Goal: Task Accomplishment & Management: Complete application form

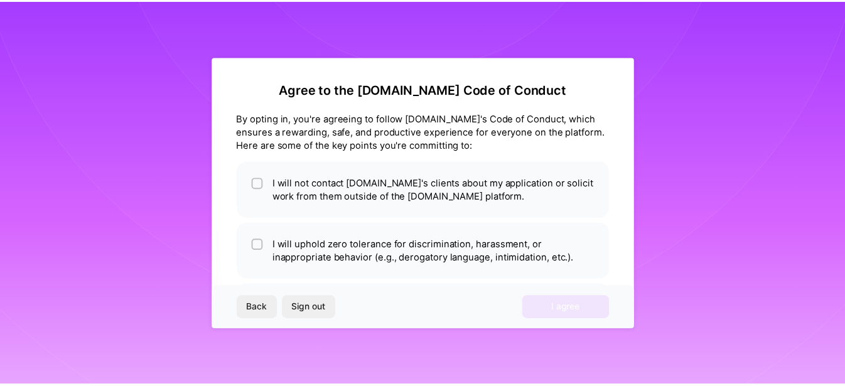
scroll to position [66, 0]
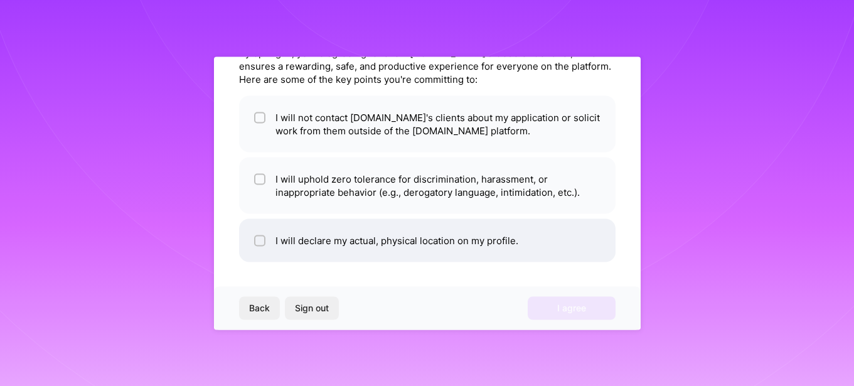
click at [323, 244] on li "I will declare my actual, physical location on my profile." at bounding box center [427, 239] width 377 height 43
checkbox input "true"
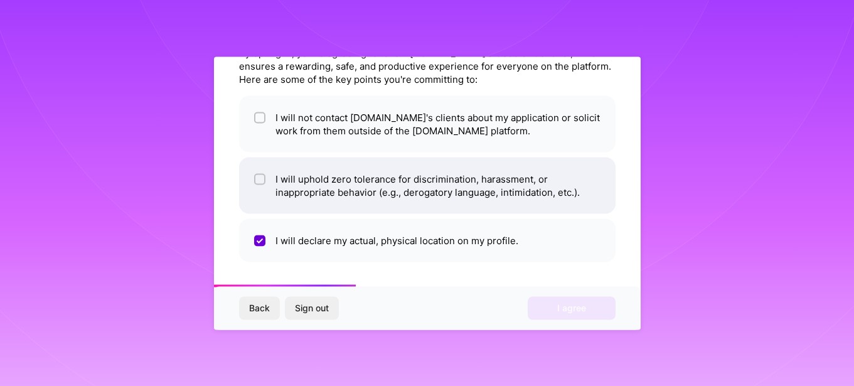
click at [268, 195] on li "I will uphold zero tolerance for discrimination, harassment, or inappropriate b…" at bounding box center [427, 185] width 377 height 56
checkbox input "true"
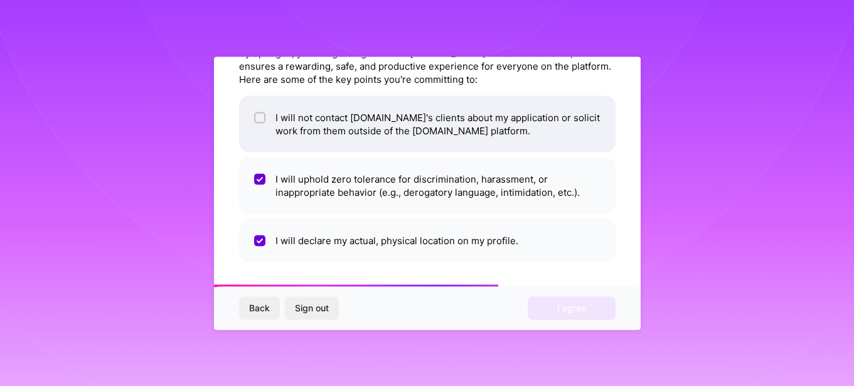
click at [273, 129] on li "I will not contact [DOMAIN_NAME]'s clients about my application or solicit work…" at bounding box center [427, 123] width 377 height 56
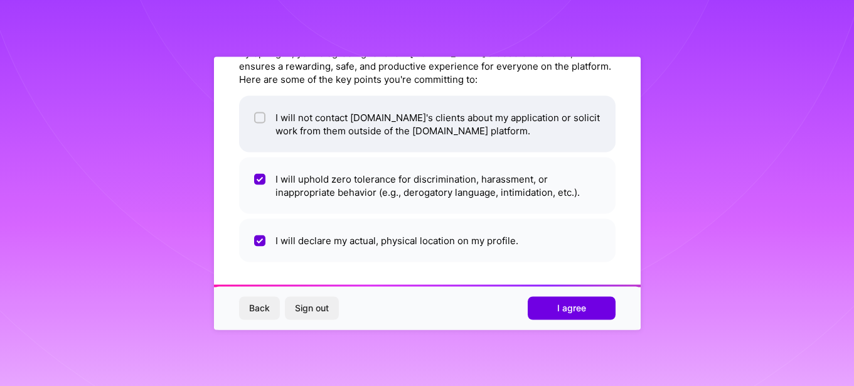
checkbox input "true"
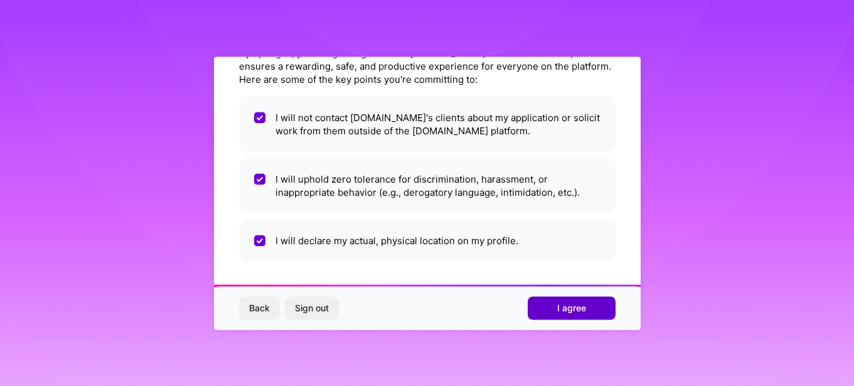
click at [582, 303] on span "I agree" at bounding box center [571, 308] width 29 height 13
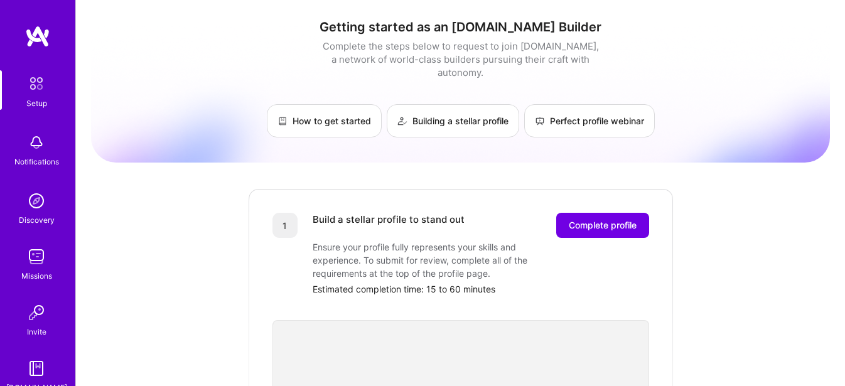
click at [41, 262] on img at bounding box center [36, 256] width 25 height 25
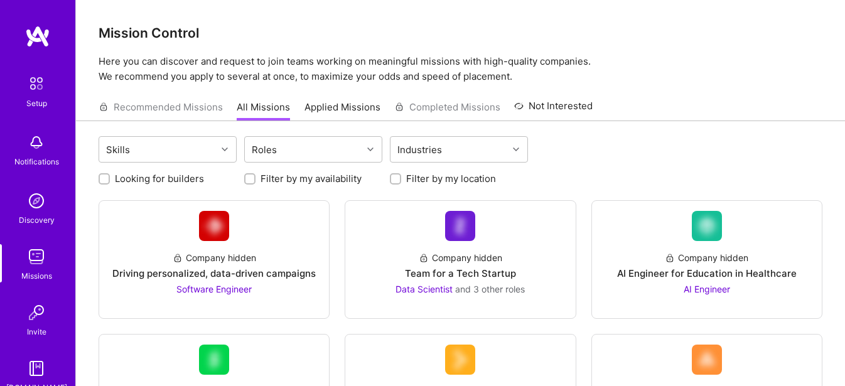
click at [326, 102] on link "Applied Missions" at bounding box center [342, 110] width 76 height 21
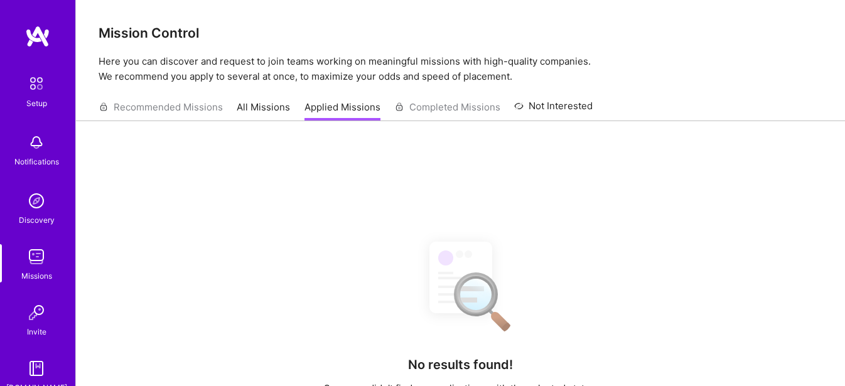
click at [33, 88] on img at bounding box center [36, 83] width 26 height 26
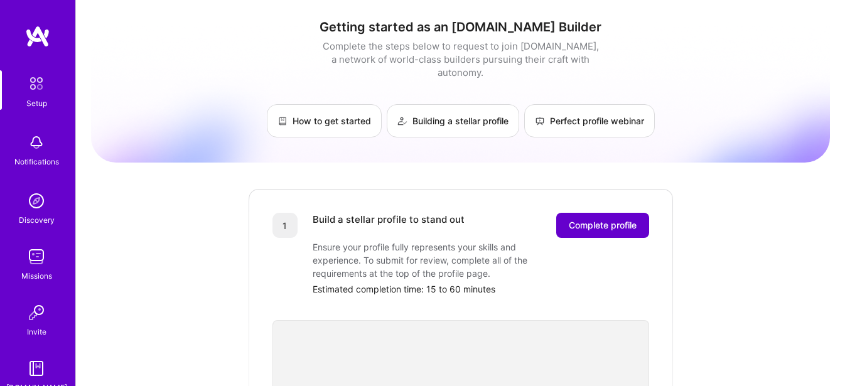
click at [615, 219] on span "Complete profile" at bounding box center [603, 225] width 68 height 13
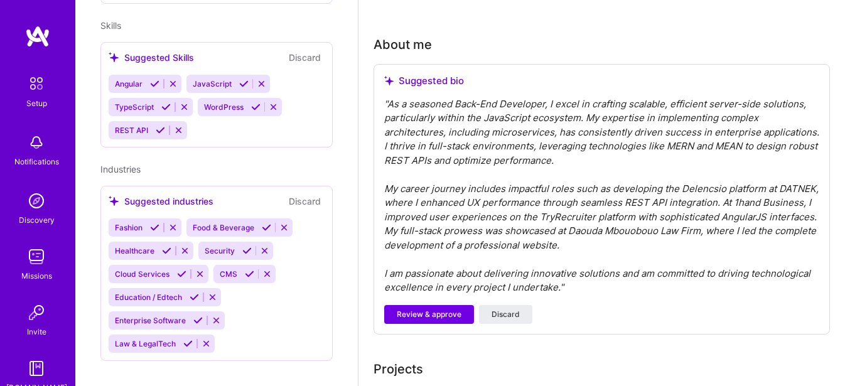
scroll to position [439, 0]
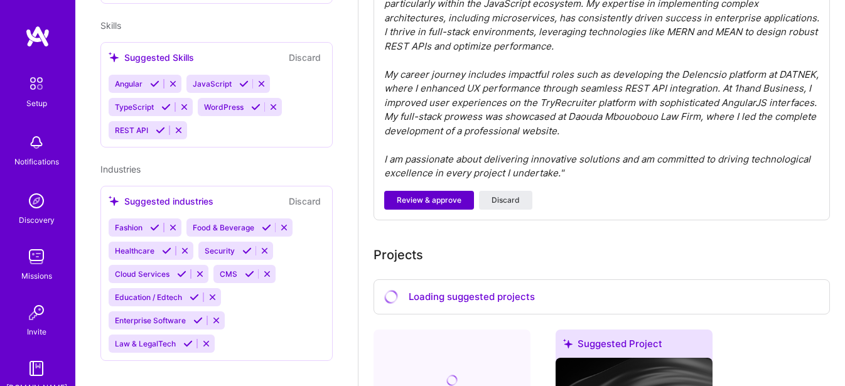
click at [431, 208] on button "Review & approve" at bounding box center [429, 200] width 90 height 19
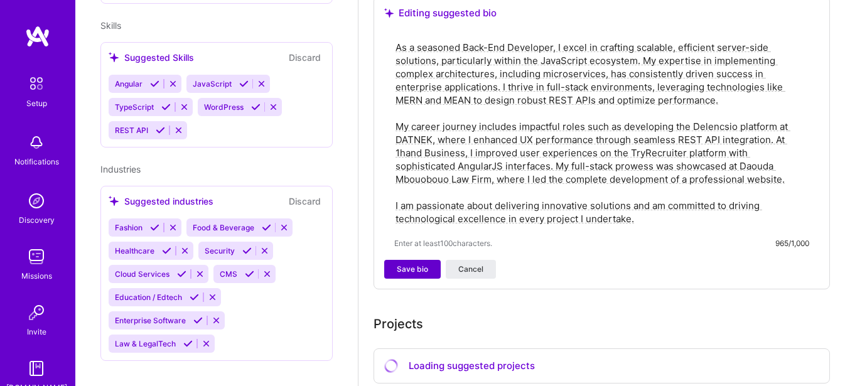
scroll to position [371, 0]
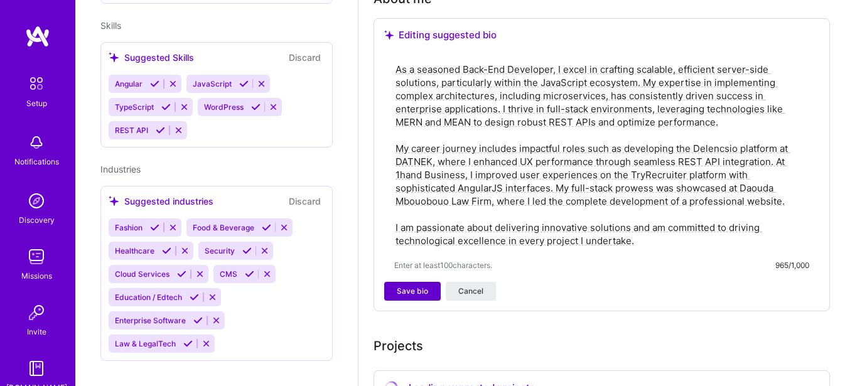
click at [411, 292] on span "Save bio" at bounding box center [412, 291] width 31 height 11
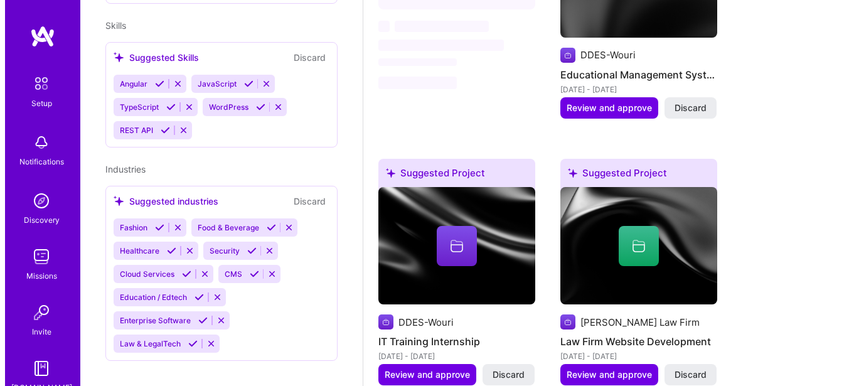
scroll to position [1318, 0]
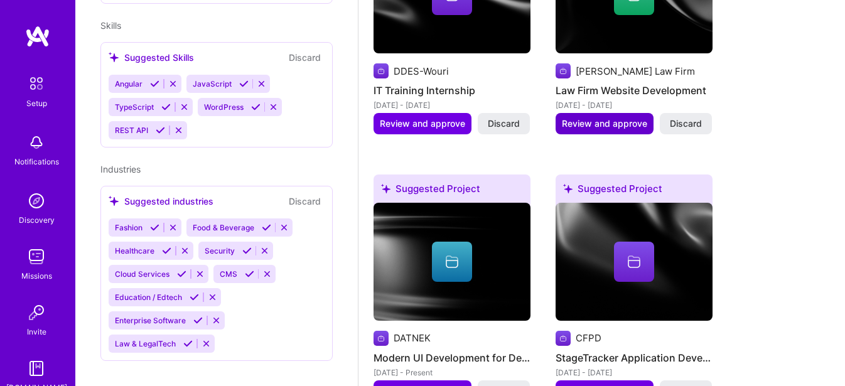
click at [592, 127] on span "Review and approve" at bounding box center [604, 123] width 85 height 13
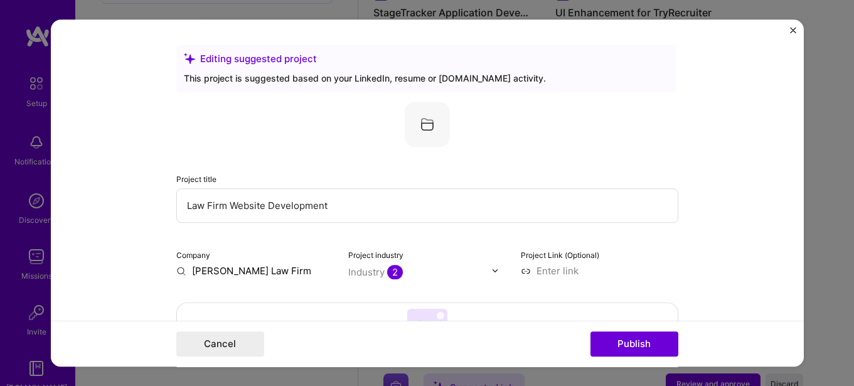
click at [791, 29] on img "Close" at bounding box center [793, 30] width 6 height 6
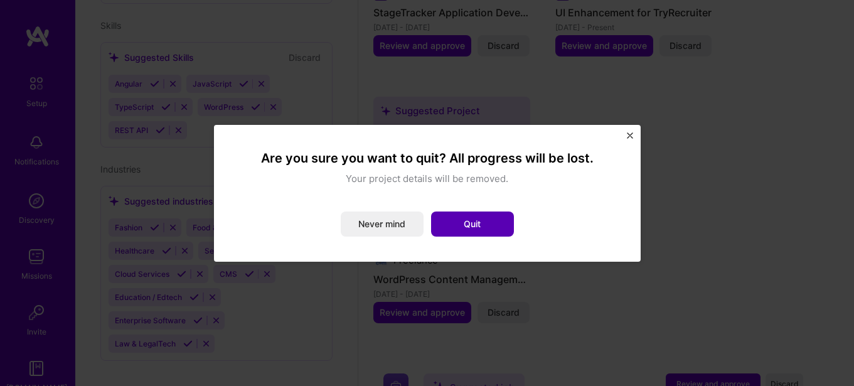
click at [465, 227] on button "Quit" at bounding box center [472, 224] width 83 height 25
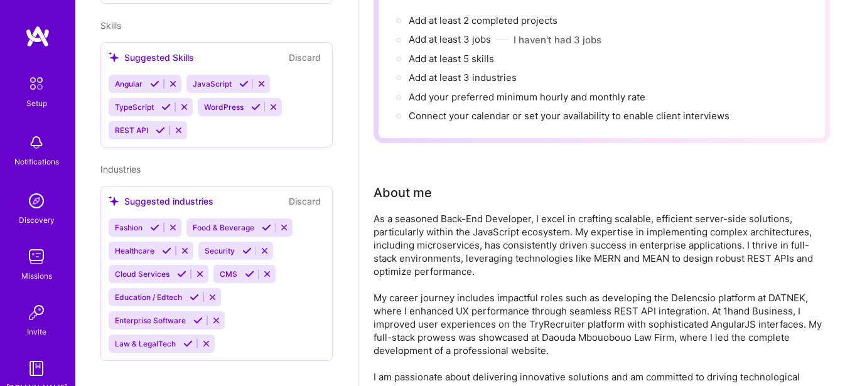
scroll to position [126, 0]
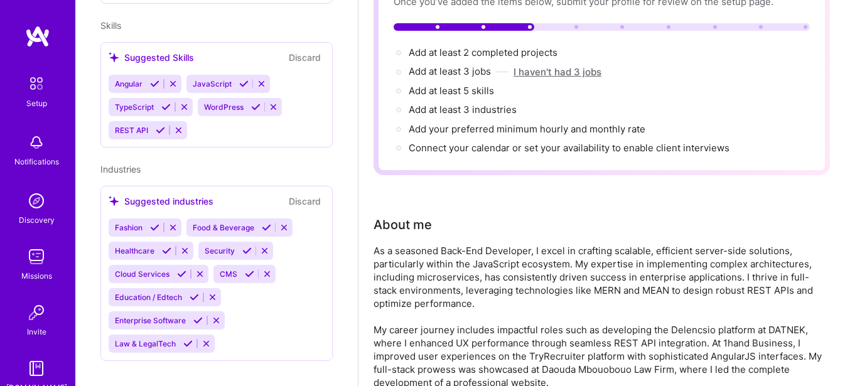
click at [556, 75] on button "I haven't had 3 jobs" at bounding box center [557, 71] width 88 height 13
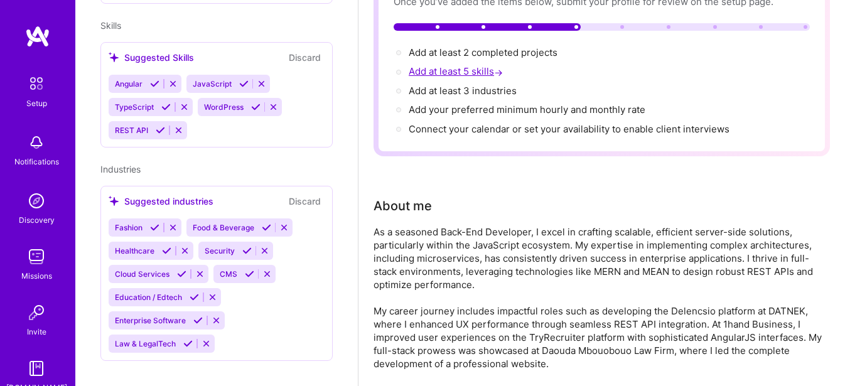
click at [476, 72] on span "Add at least 5 skills →" at bounding box center [457, 71] width 97 height 12
select select "US"
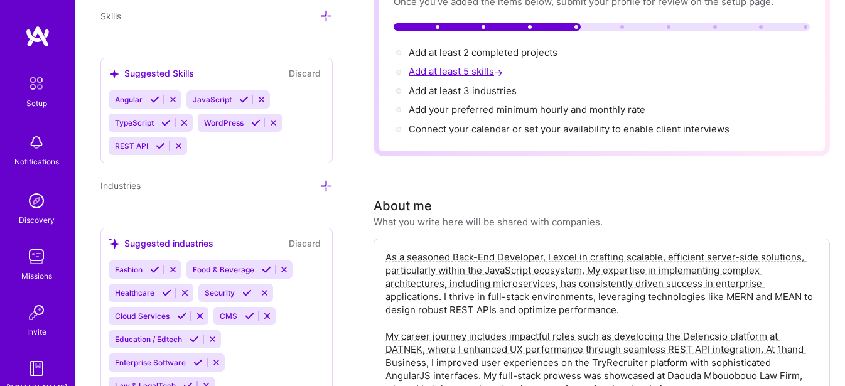
scroll to position [1178, 0]
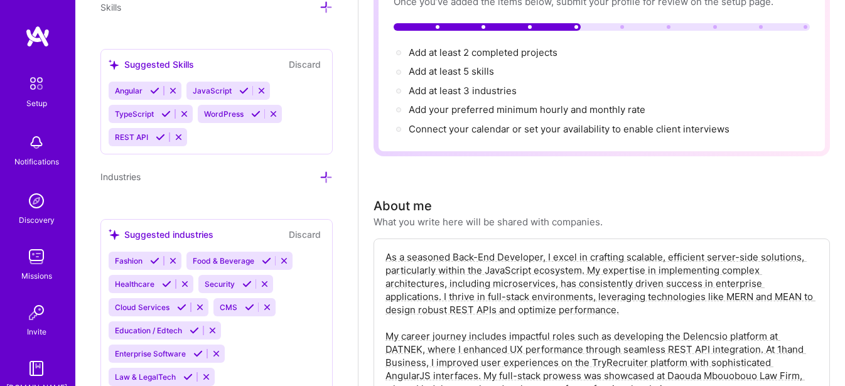
click at [178, 137] on icon at bounding box center [178, 136] width 9 height 9
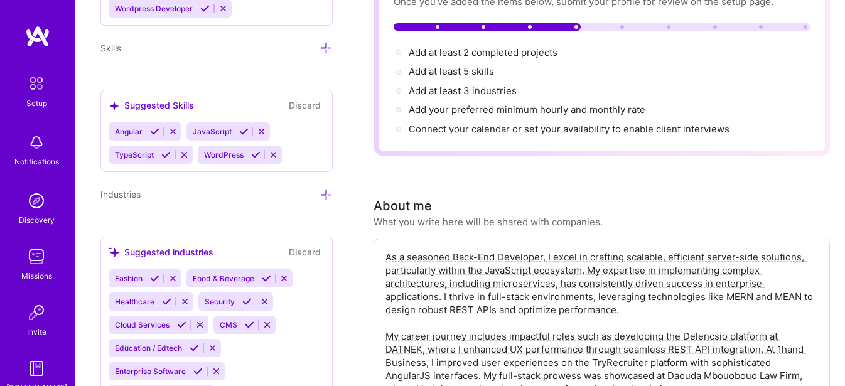
scroll to position [1115, 0]
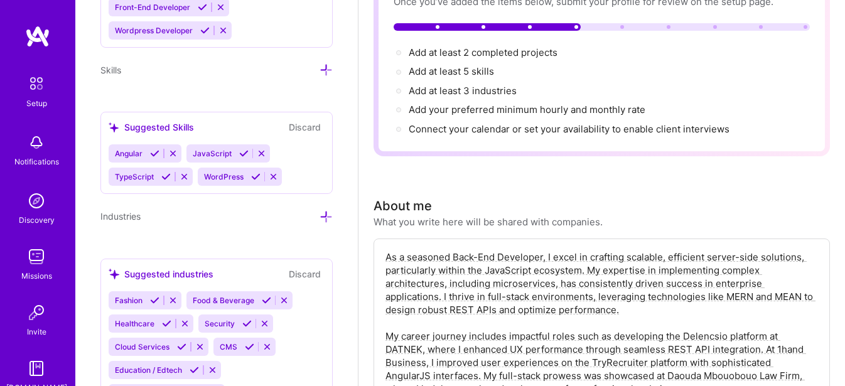
click at [319, 70] on icon at bounding box center [325, 69] width 13 height 13
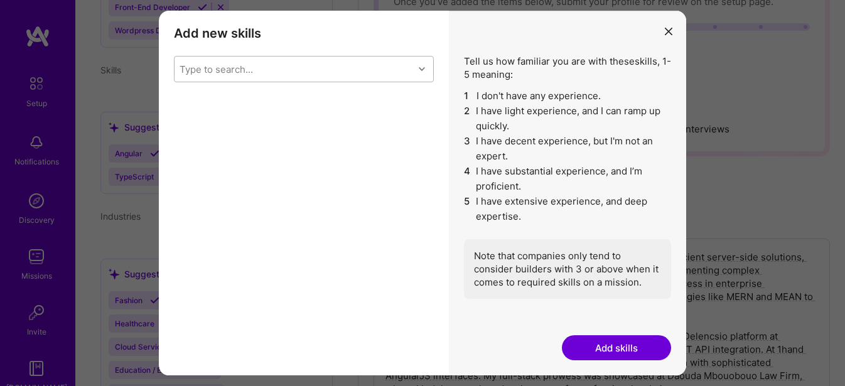
click at [333, 76] on div "Type to search..." at bounding box center [293, 68] width 239 height 25
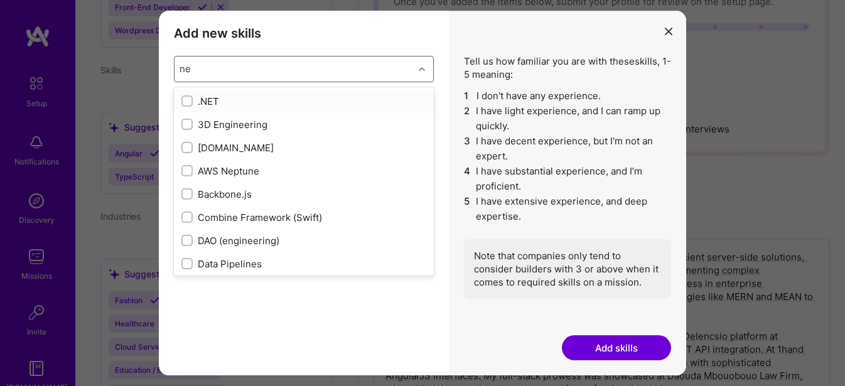
type input "nes"
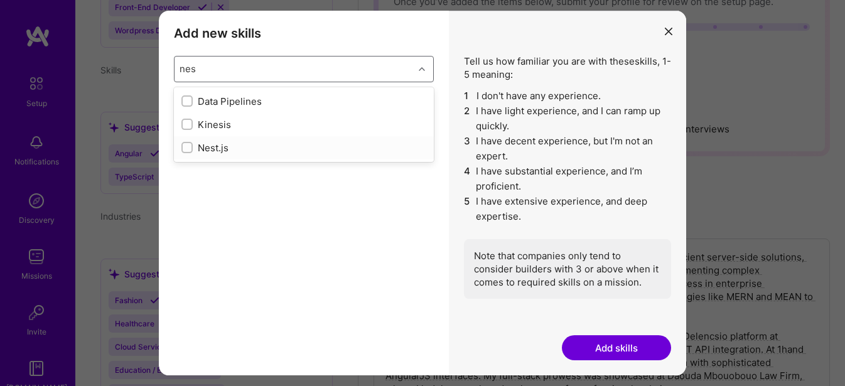
click at [248, 144] on div "Nest.js" at bounding box center [303, 147] width 245 height 13
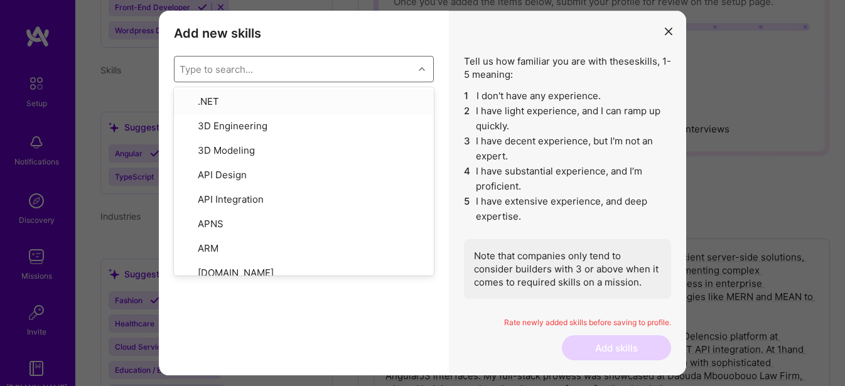
click at [297, 76] on div "Type to search..." at bounding box center [293, 68] width 239 height 25
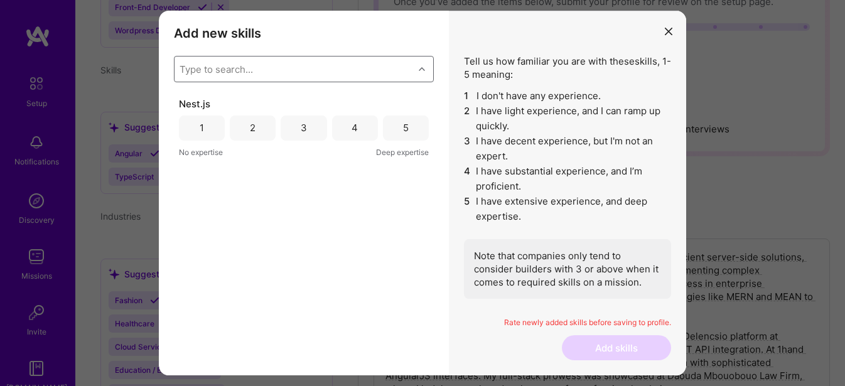
click at [122, 193] on div "Add new skills Tell us how familiar you are with given skills, using between 1 …" at bounding box center [422, 193] width 845 height 386
click at [115, 215] on div "Add new skills Tell us how familiar you are with given skills, using between 1 …" at bounding box center [422, 193] width 845 height 386
click at [304, 137] on div "3" at bounding box center [304, 127] width 46 height 25
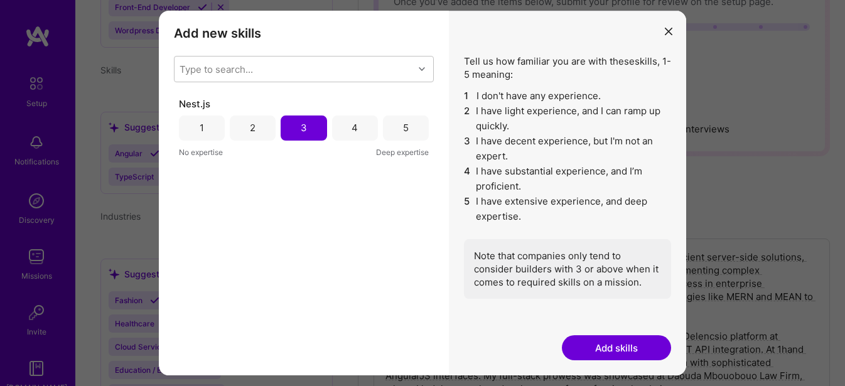
click at [640, 348] on button "Add skills" at bounding box center [616, 347] width 109 height 25
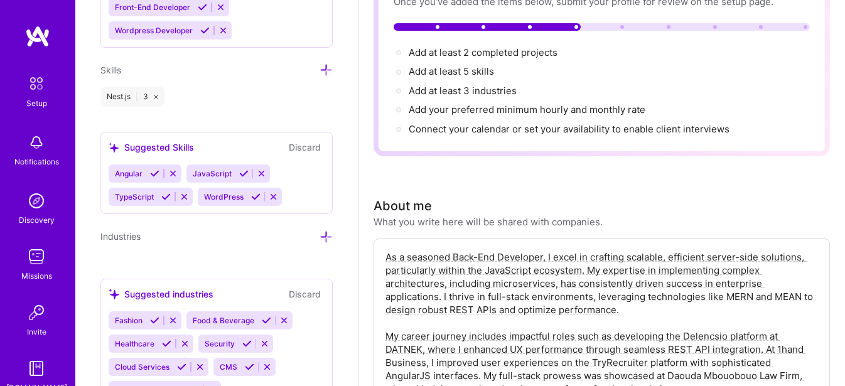
click at [319, 65] on icon at bounding box center [325, 69] width 13 height 13
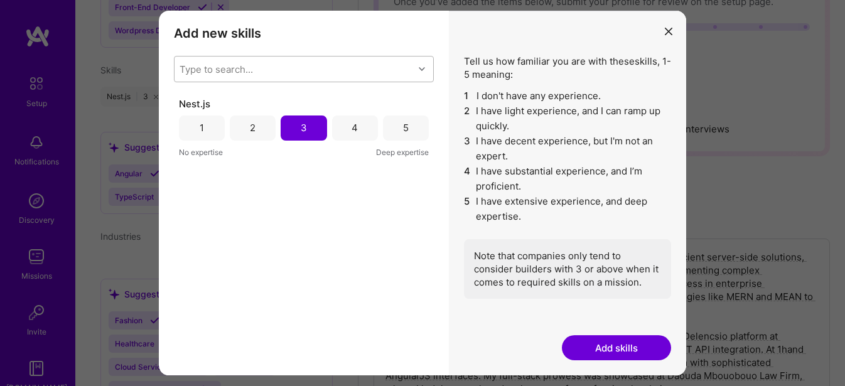
click at [259, 72] on div "Type to search..." at bounding box center [293, 68] width 239 height 25
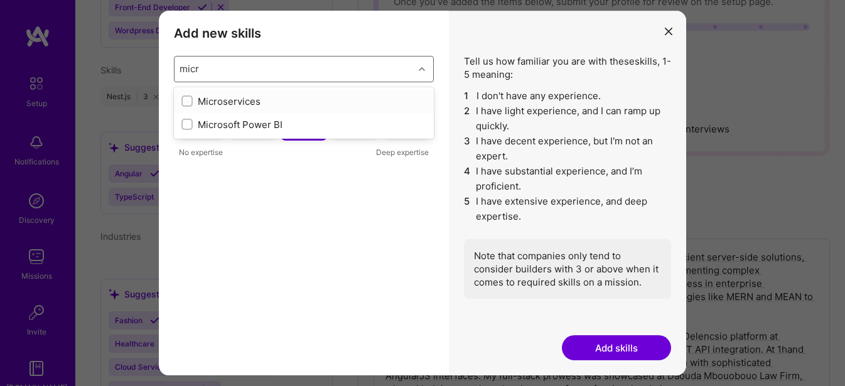
type input "micro"
click at [193, 104] on div "Microservices" at bounding box center [303, 101] width 245 height 13
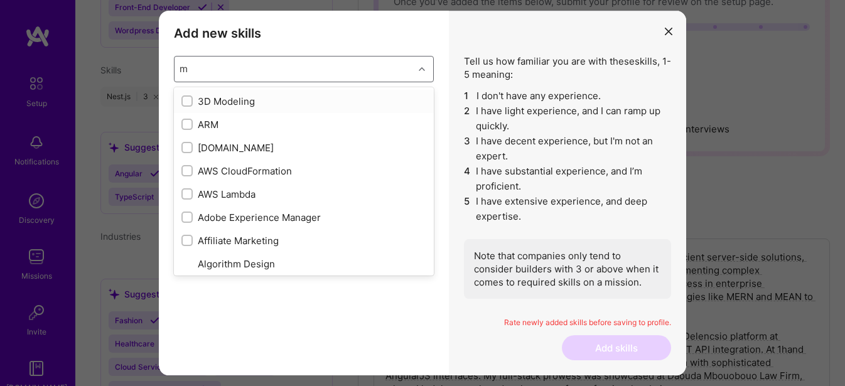
type input "mi"
checkbox input "true"
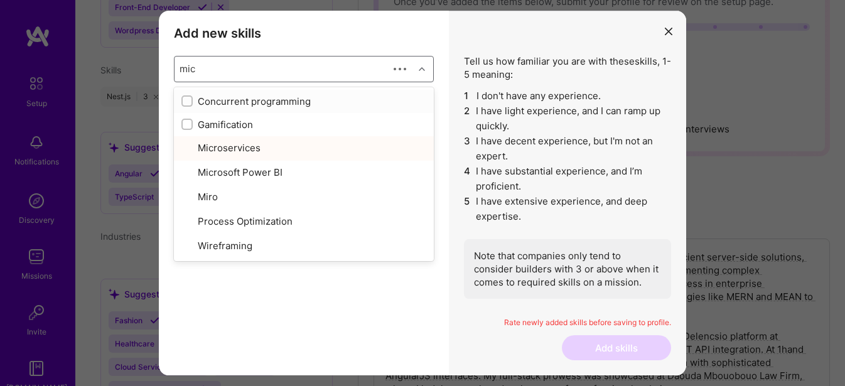
type input "micr"
checkbox input "true"
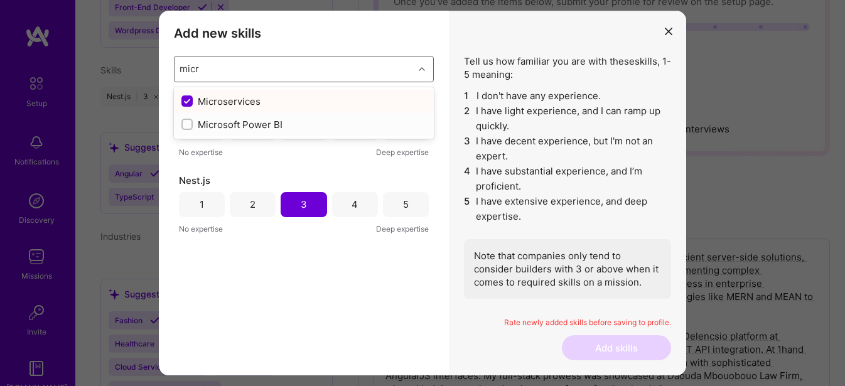
type input "micr"
click at [314, 206] on div "3" at bounding box center [304, 204] width 46 height 25
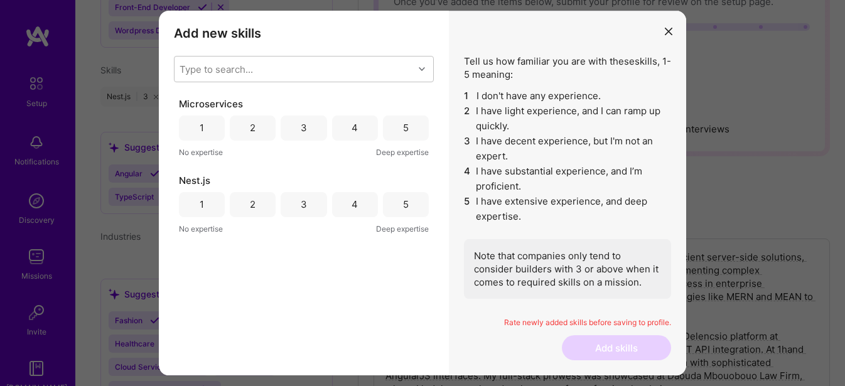
click at [301, 135] on div "3" at bounding box center [304, 127] width 46 height 25
click at [305, 202] on div "3" at bounding box center [304, 204] width 6 height 13
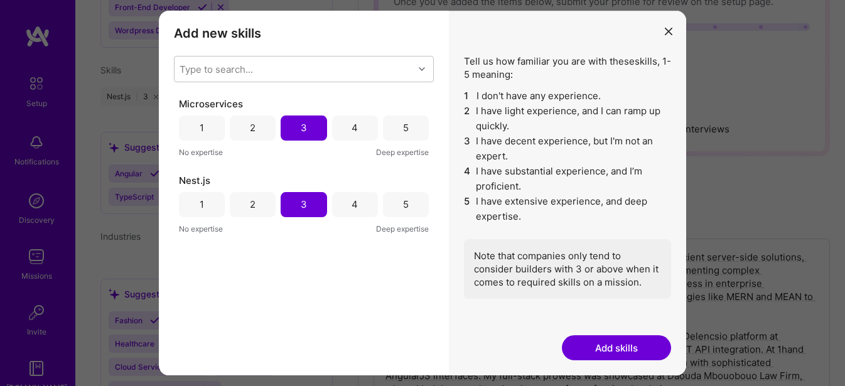
click at [626, 339] on button "Add skills" at bounding box center [616, 347] width 109 height 25
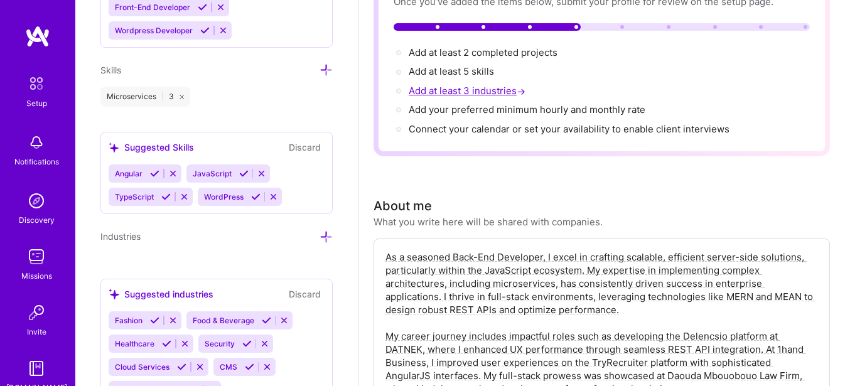
click at [436, 92] on span "Add at least 3 industries →" at bounding box center [468, 91] width 119 height 12
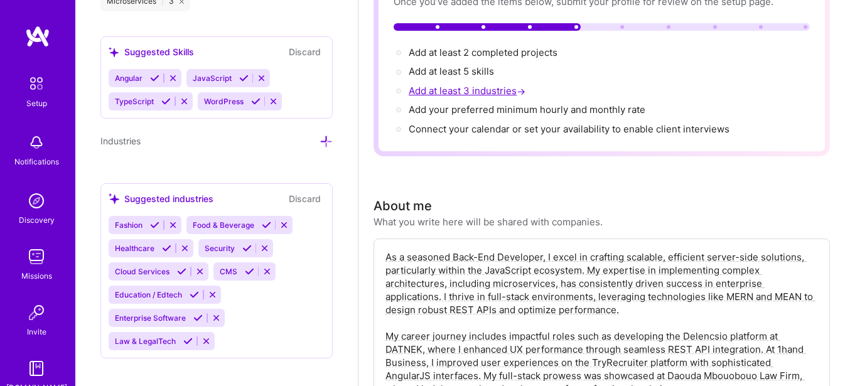
scroll to position [1223, 0]
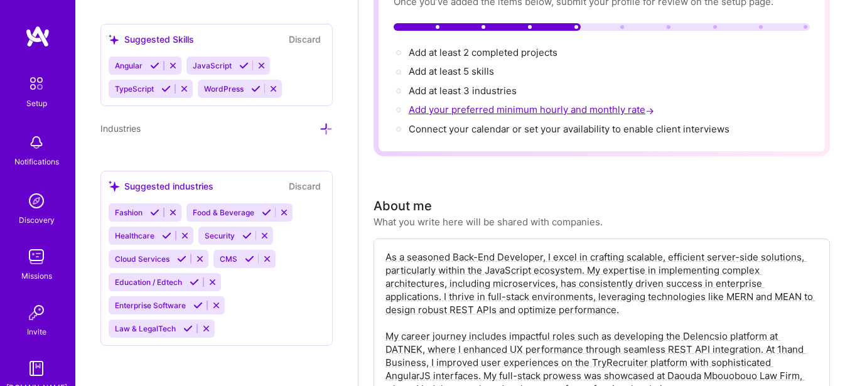
click at [488, 110] on span "Add your preferred minimum hourly and monthly rate →" at bounding box center [533, 110] width 248 height 12
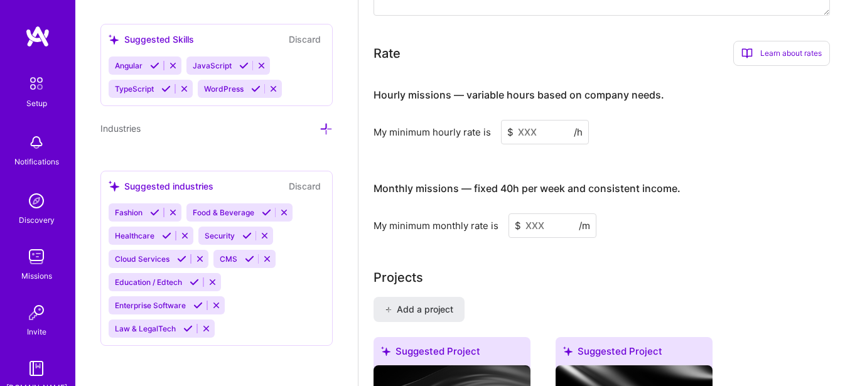
scroll to position [841, 0]
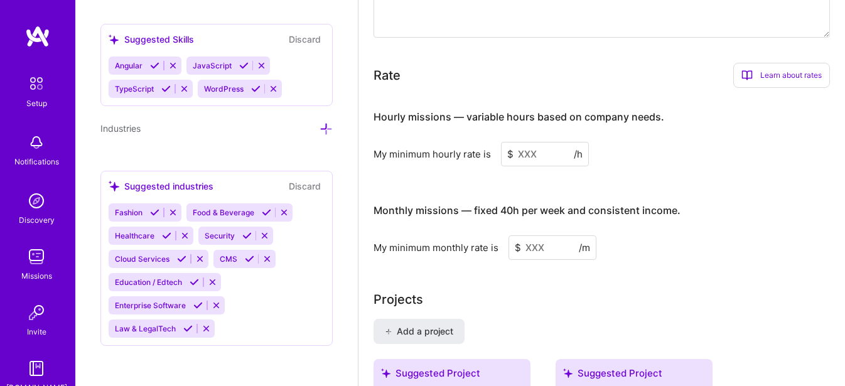
click at [515, 156] on input at bounding box center [545, 154] width 88 height 24
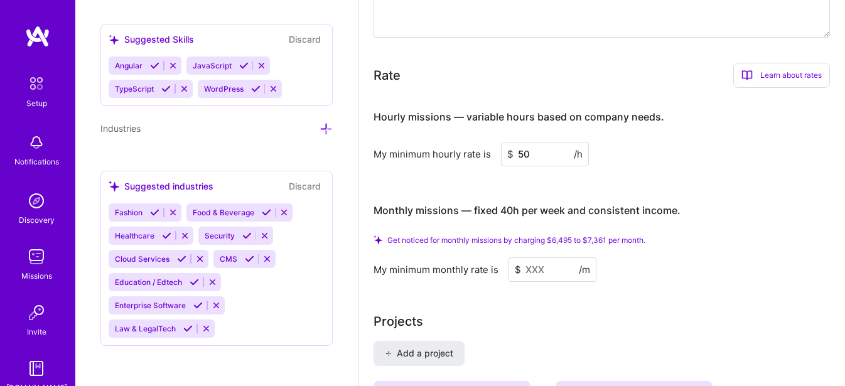
type input "50"
click at [523, 270] on input at bounding box center [552, 269] width 88 height 24
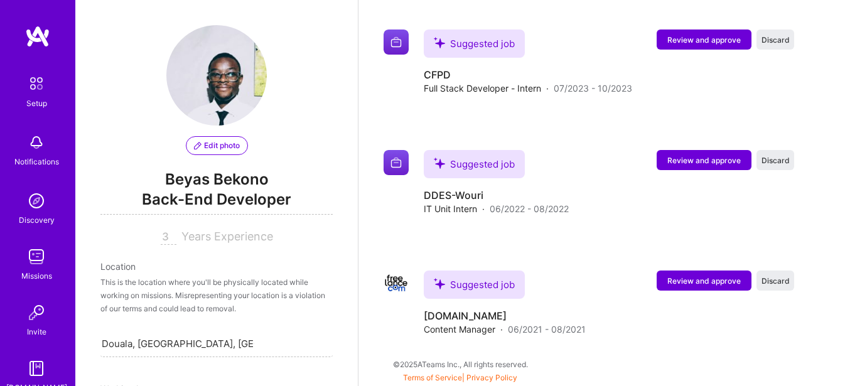
scroll to position [251, 0]
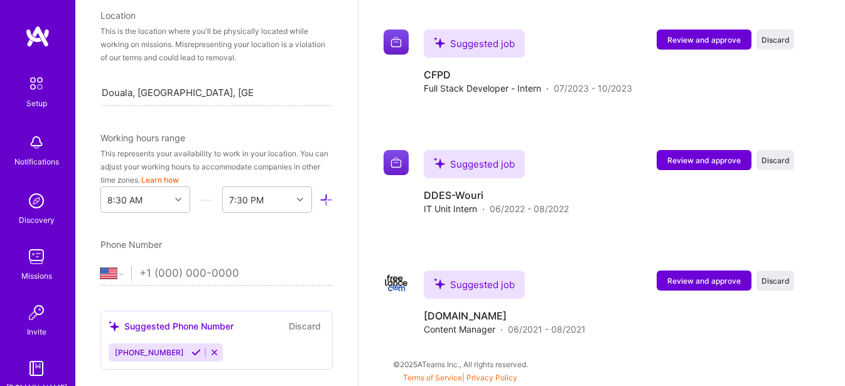
type input "1500"
click at [168, 272] on input "tel" at bounding box center [235, 273] width 193 height 36
type input "[PHONE_NUMBER]"
select select "CM"
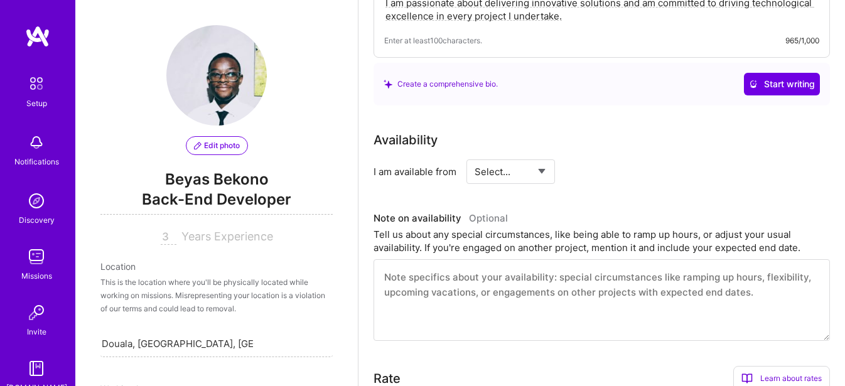
scroll to position [541, 0]
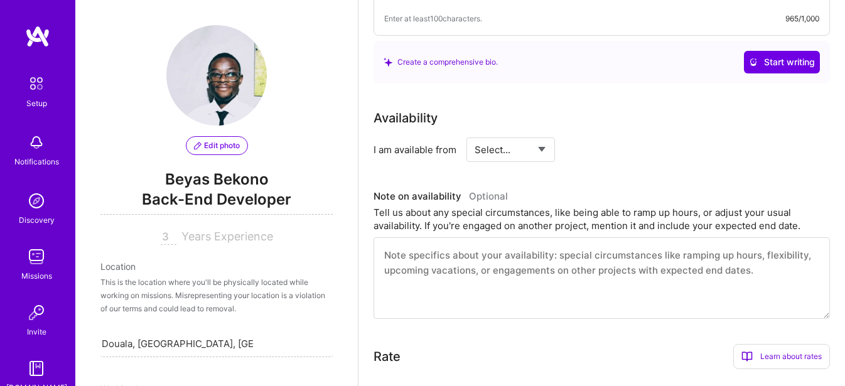
click at [537, 146] on select "Select... Right Now Future Date Not Available" at bounding box center [510, 150] width 72 height 32
select select "Right Now"
click at [474, 134] on select "Select... Right Now Future Date Not Available" at bounding box center [510, 150] width 72 height 32
click at [601, 148] on input at bounding box center [624, 149] width 75 height 24
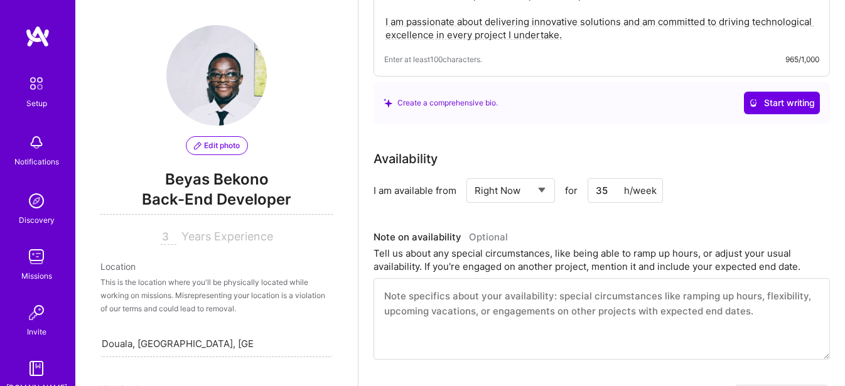
scroll to position [478, 0]
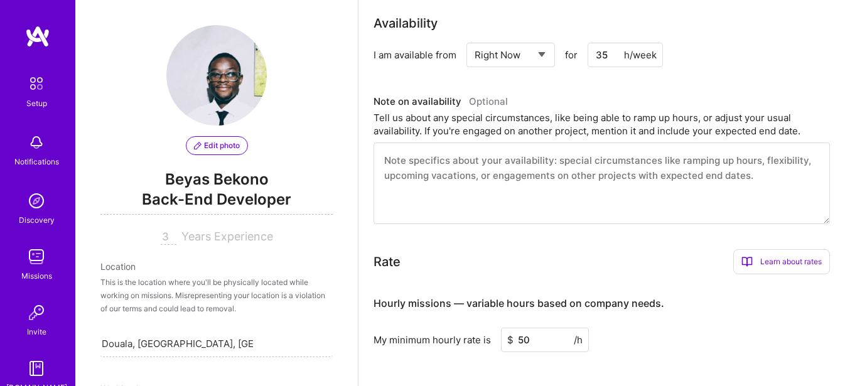
scroll to position [604, 0]
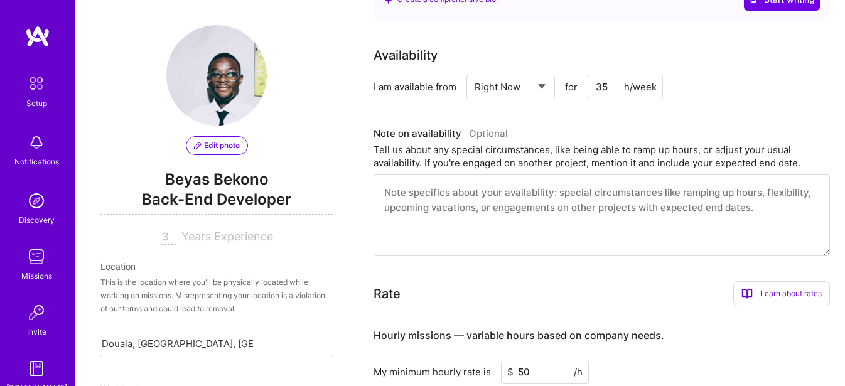
drag, startPoint x: 613, startPoint y: 90, endPoint x: 596, endPoint y: 90, distance: 16.9
click at [596, 90] on input "35" at bounding box center [624, 87] width 75 height 24
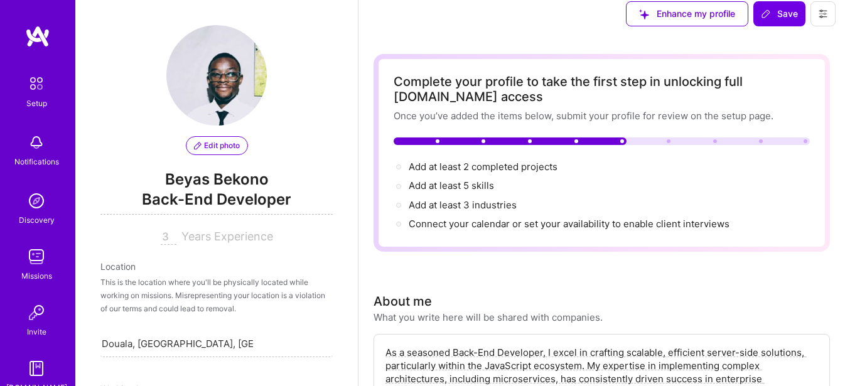
scroll to position [0, 0]
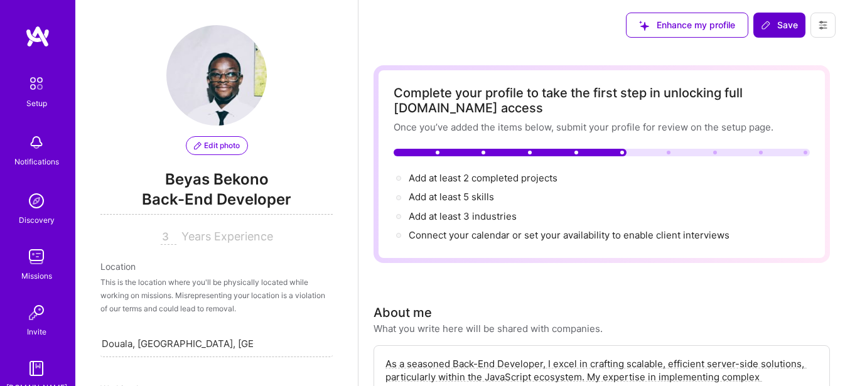
type input "40"
click at [788, 21] on span "Save" at bounding box center [779, 25] width 37 height 13
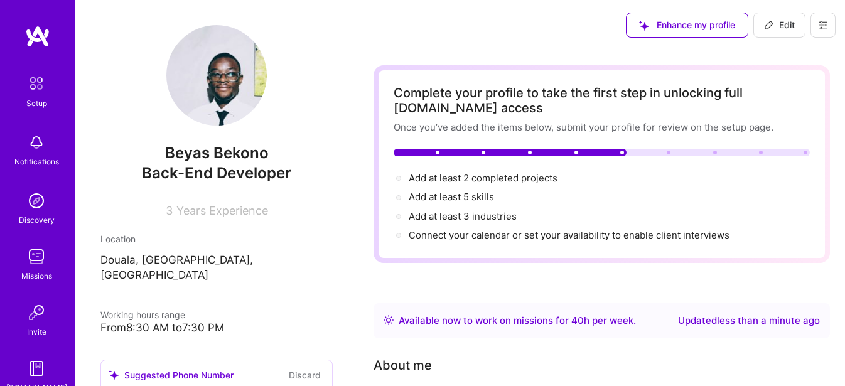
click at [27, 86] on img at bounding box center [36, 83] width 26 height 26
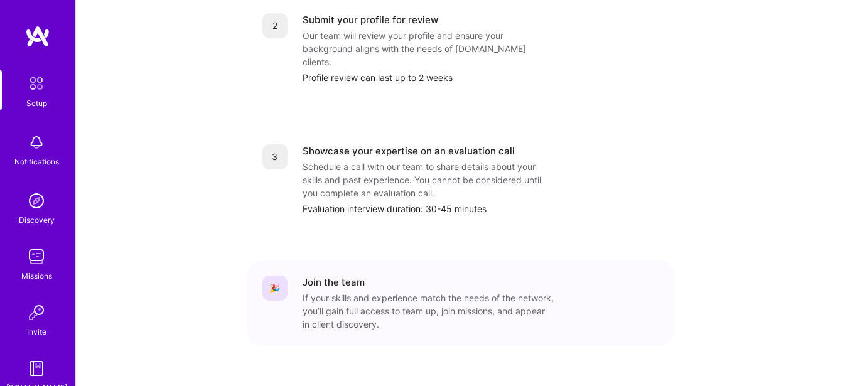
scroll to position [568, 0]
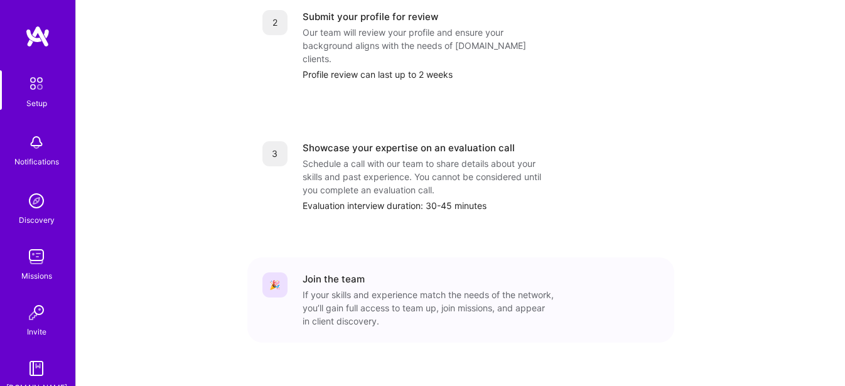
click at [24, 212] on img at bounding box center [36, 200] width 25 height 25
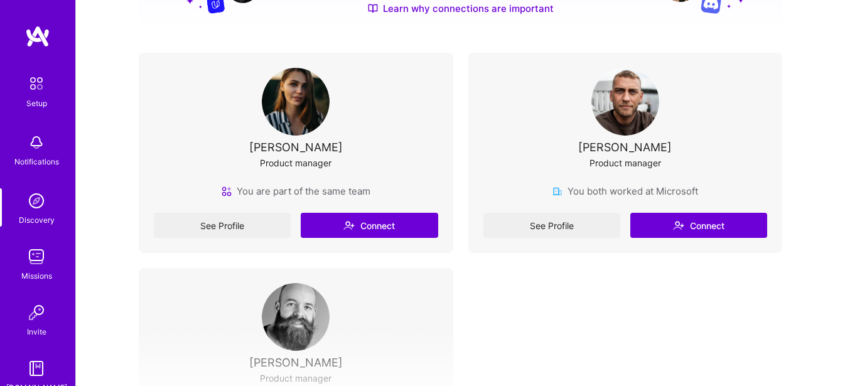
scroll to position [225, 0]
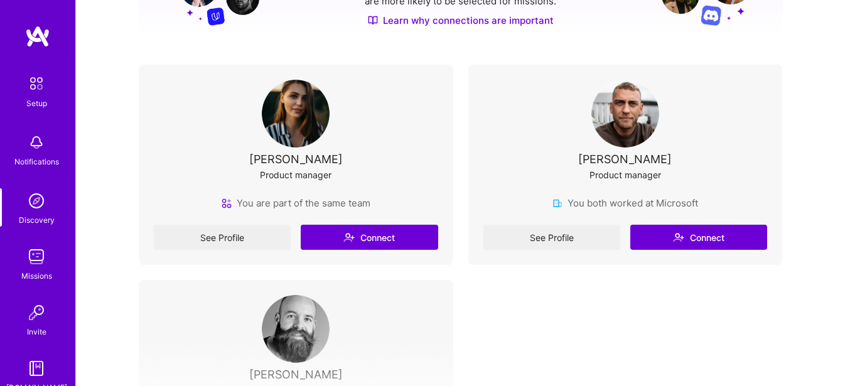
click at [704, 235] on div "See Profile Connect" at bounding box center [625, 237] width 284 height 25
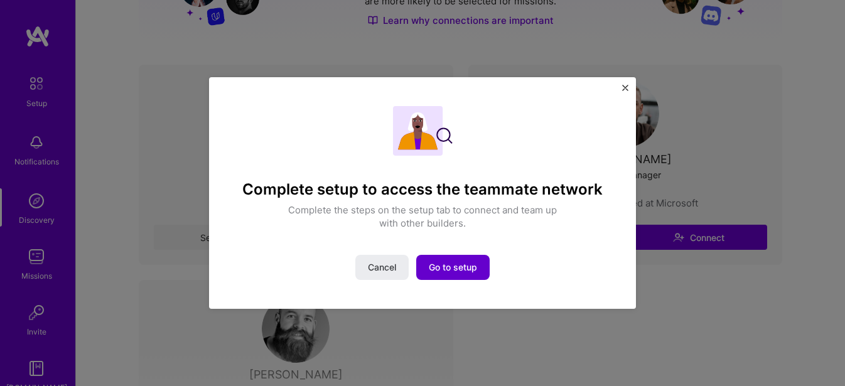
click at [457, 270] on span "Go to setup" at bounding box center [453, 267] width 48 height 13
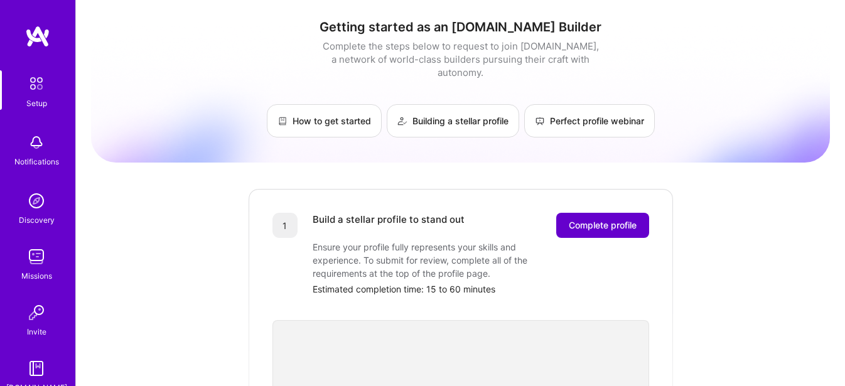
click at [580, 219] on span "Complete profile" at bounding box center [603, 225] width 68 height 13
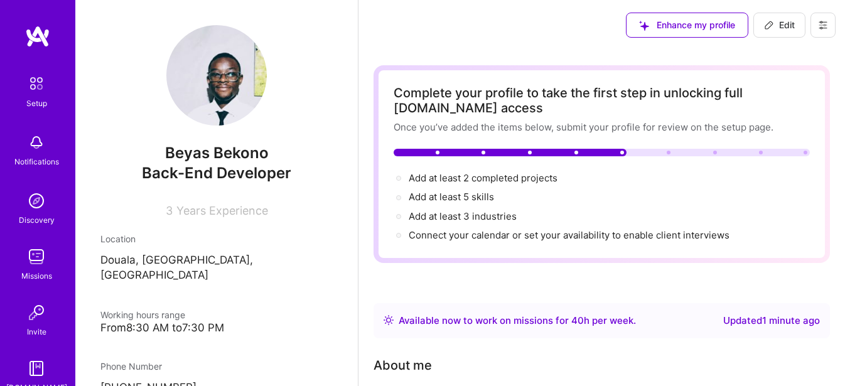
click at [667, 154] on div at bounding box center [602, 153] width 416 height 8
click at [498, 180] on span "Add at least 2 completed projects →" at bounding box center [489, 178] width 160 height 12
select select "CM"
select select "Right Now"
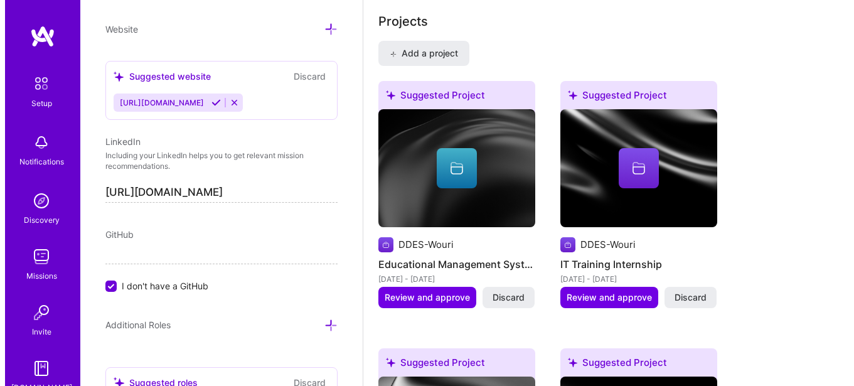
scroll to position [1111, 0]
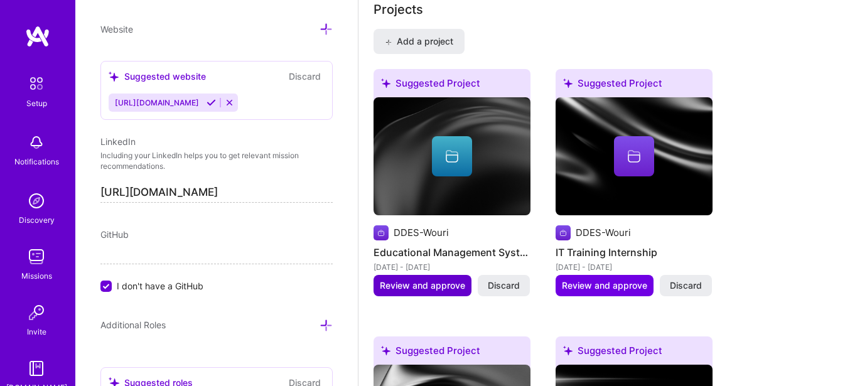
click at [434, 289] on span "Review and approve" at bounding box center [422, 285] width 85 height 13
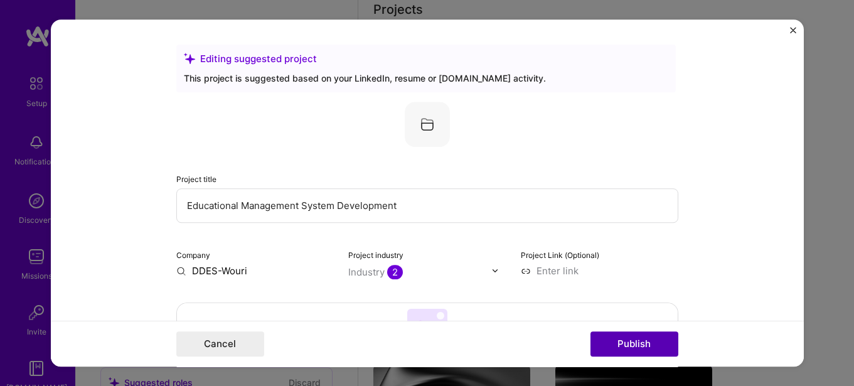
click at [606, 336] on button "Publish" at bounding box center [635, 343] width 88 height 25
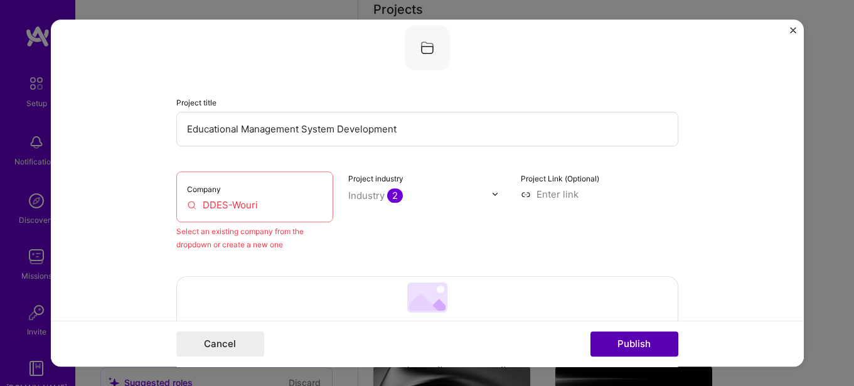
scroll to position [82, 0]
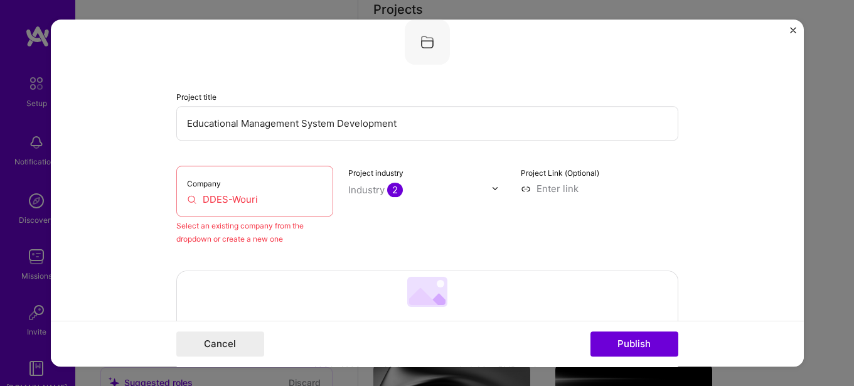
click at [231, 206] on div "Company DDES-Wouri" at bounding box center [255, 191] width 158 height 51
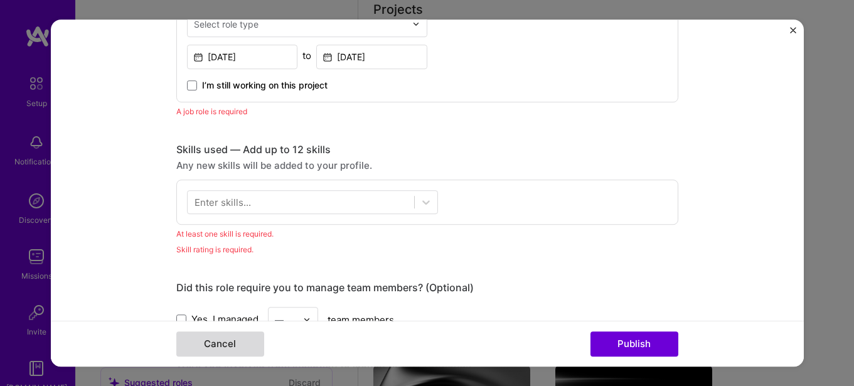
scroll to position [584, 0]
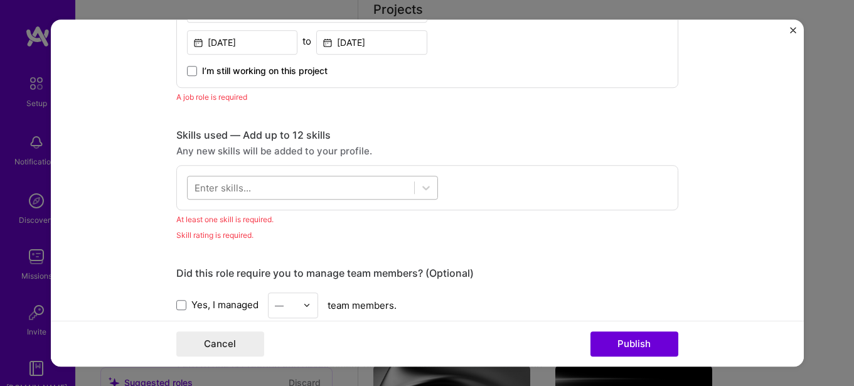
click at [317, 181] on div at bounding box center [301, 187] width 227 height 21
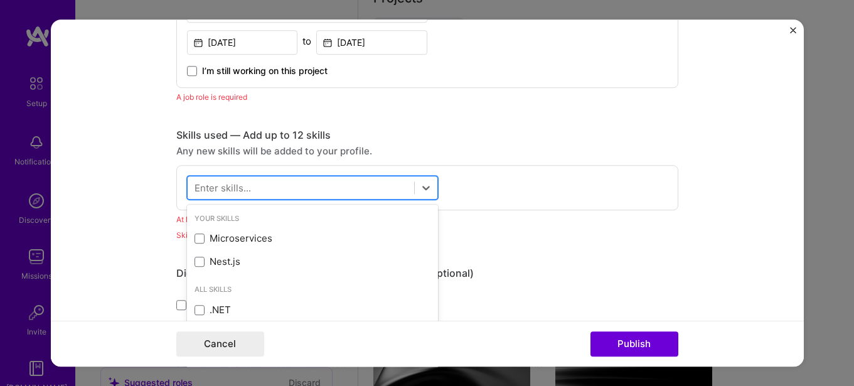
scroll to position [1123, 0]
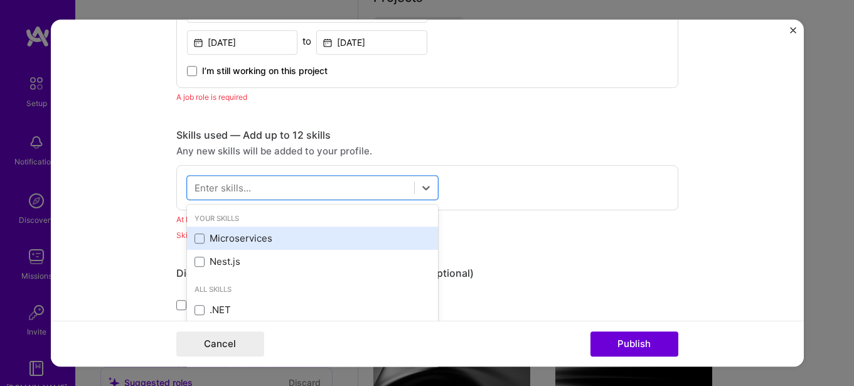
click at [273, 249] on div "Microservices" at bounding box center [312, 238] width 251 height 23
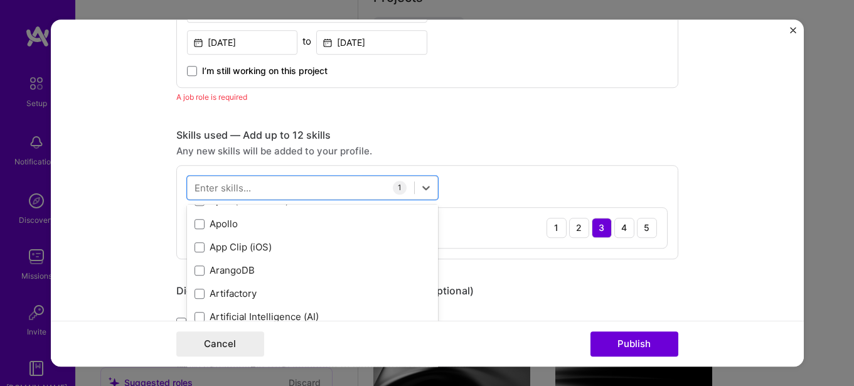
scroll to position [879, 0]
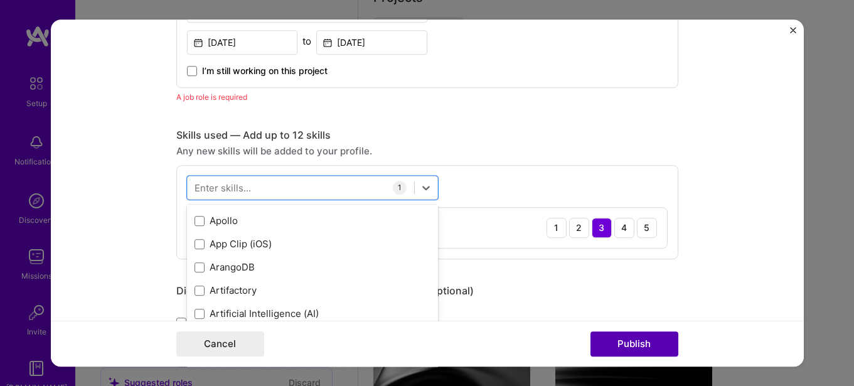
click at [623, 345] on button "Publish" at bounding box center [635, 343] width 88 height 25
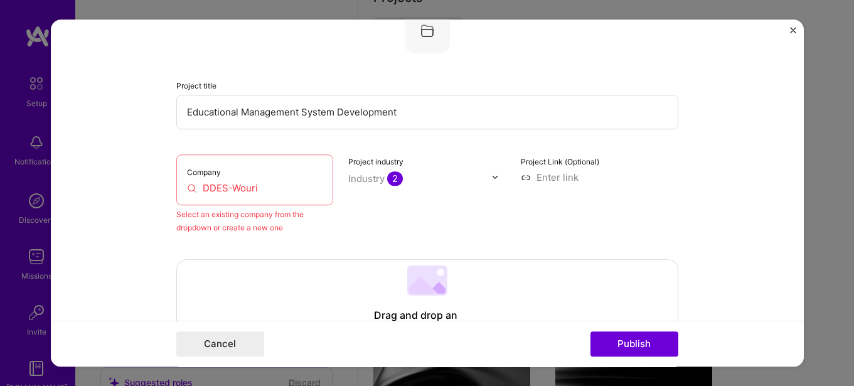
scroll to position [82, 0]
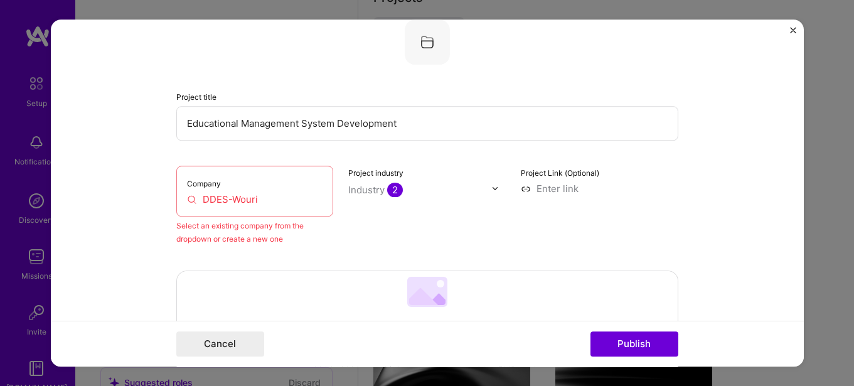
click at [251, 179] on div "Company DDES-Wouri" at bounding box center [255, 191] width 158 height 51
click at [270, 206] on div "Company DDES-Wouri" at bounding box center [255, 191] width 158 height 51
click at [272, 203] on input "DDES-Wouri" at bounding box center [255, 199] width 136 height 13
click at [191, 198] on input "DDES-Wouri" at bounding box center [255, 199] width 136 height 13
click at [198, 188] on div "Company DDES-Wouri" at bounding box center [255, 191] width 158 height 51
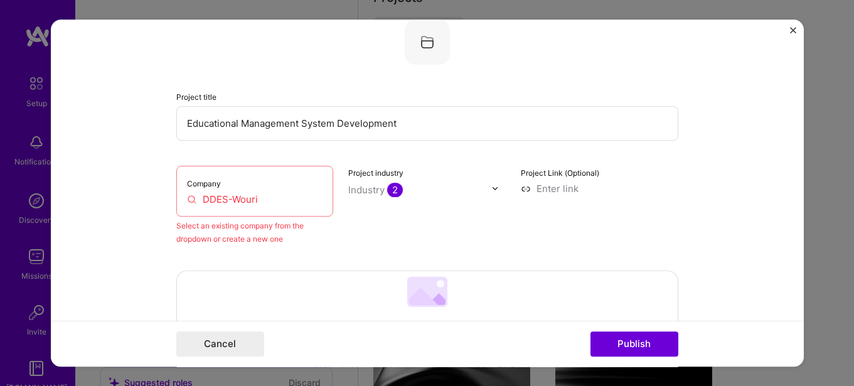
drag, startPoint x: 268, startPoint y: 200, endPoint x: 156, endPoint y: 205, distance: 112.5
click at [156, 205] on form "Editing suggested project This project is suggested based on your LinkedIn, res…" at bounding box center [427, 193] width 753 height 348
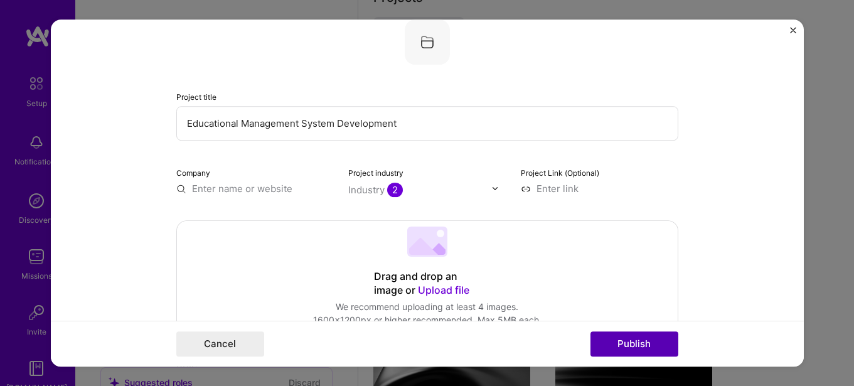
click at [631, 341] on button "Publish" at bounding box center [635, 343] width 88 height 25
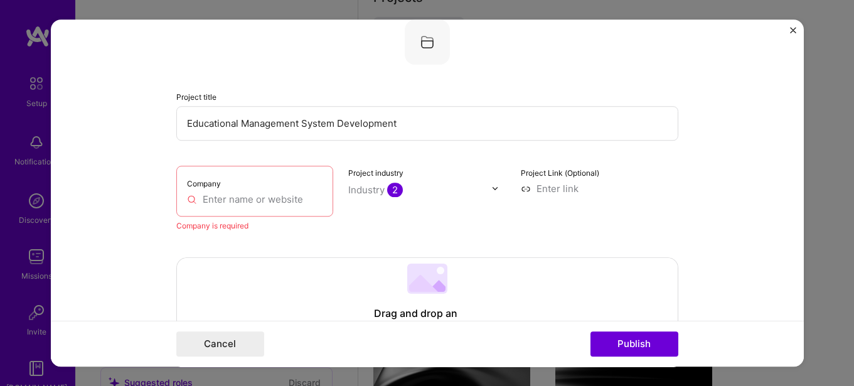
click at [239, 196] on input "text" at bounding box center [255, 199] width 136 height 13
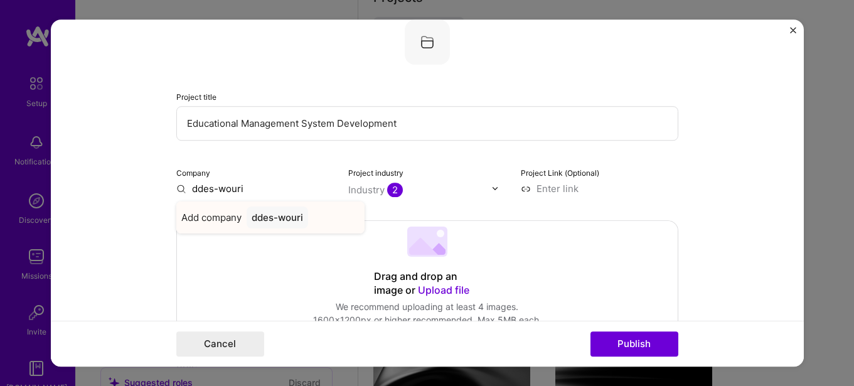
type input "ddes-wouri"
click at [210, 220] on span "Add company" at bounding box center [211, 217] width 60 height 13
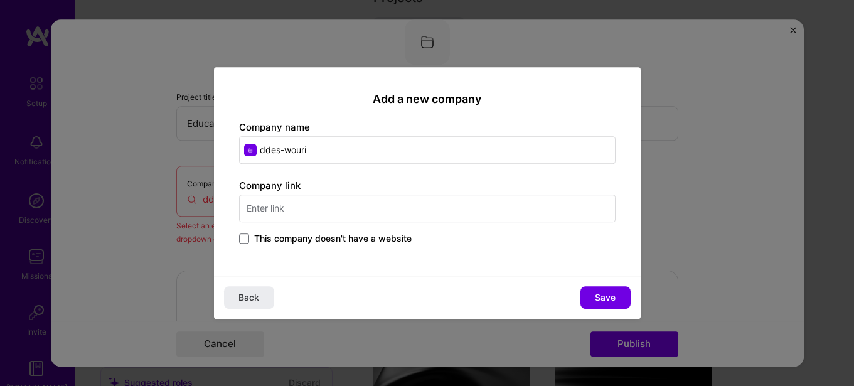
click at [325, 206] on input "text" at bounding box center [427, 209] width 377 height 28
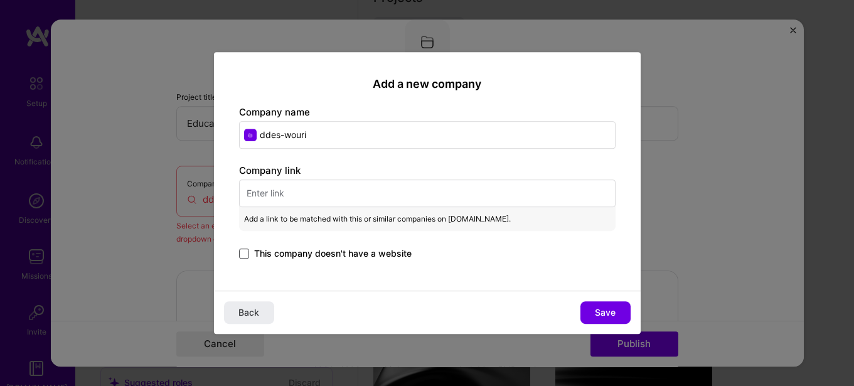
click at [242, 251] on span at bounding box center [244, 254] width 10 height 10
click at [0, 0] on input "This company doesn't have a website" at bounding box center [0, 0] width 0 height 0
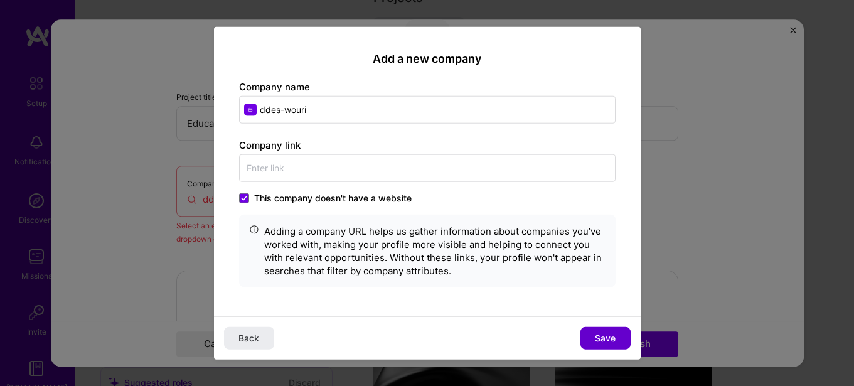
click at [609, 339] on span "Save" at bounding box center [605, 338] width 21 height 13
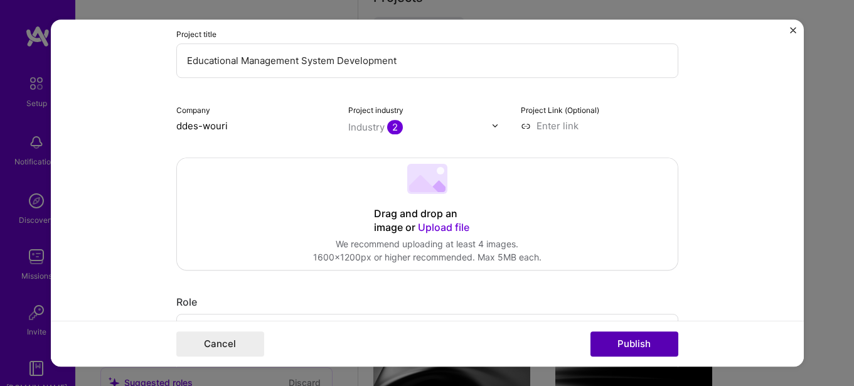
click at [647, 346] on button "Publish" at bounding box center [635, 343] width 88 height 25
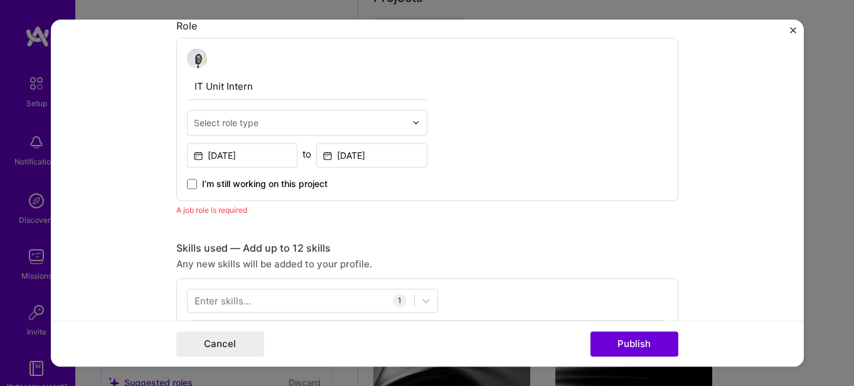
scroll to position [358, 0]
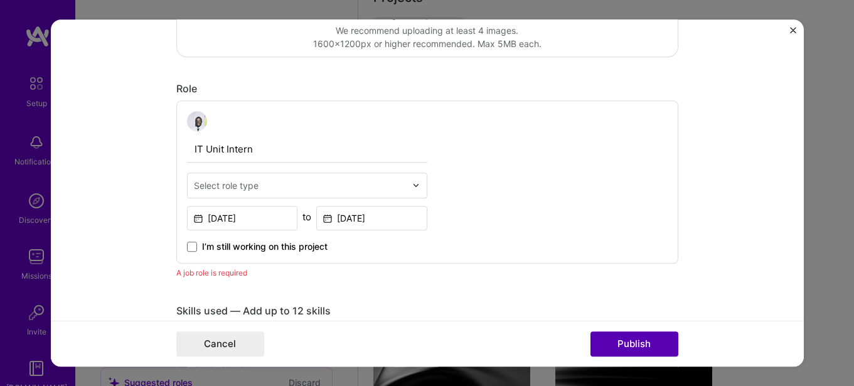
click at [646, 342] on button "Publish" at bounding box center [635, 343] width 88 height 25
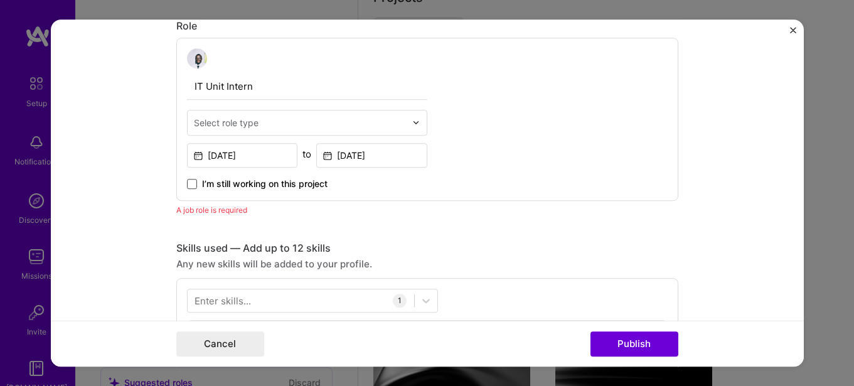
click at [188, 185] on span at bounding box center [192, 184] width 10 height 10
click at [0, 0] on input "I’m still working on this project" at bounding box center [0, 0] width 0 height 0
click at [188, 179] on span at bounding box center [192, 184] width 10 height 10
click at [0, 0] on input "I’m still working on this project" at bounding box center [0, 0] width 0 height 0
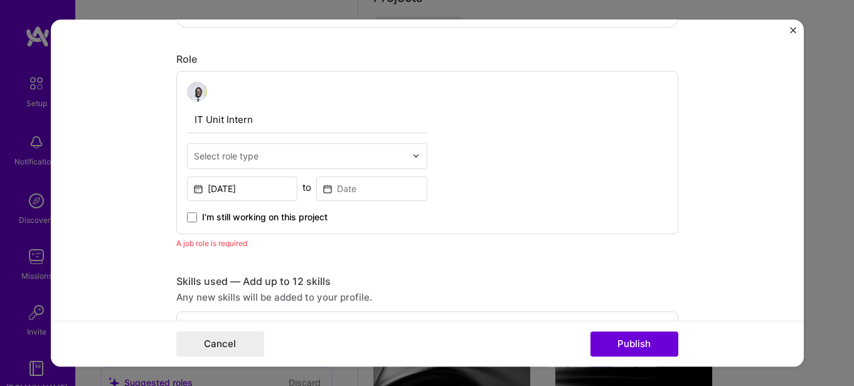
scroll to position [358, 0]
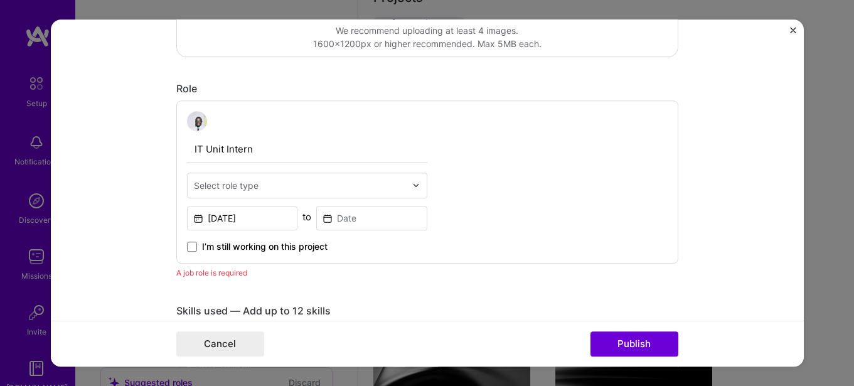
click at [257, 186] on input "text" at bounding box center [300, 185] width 212 height 13
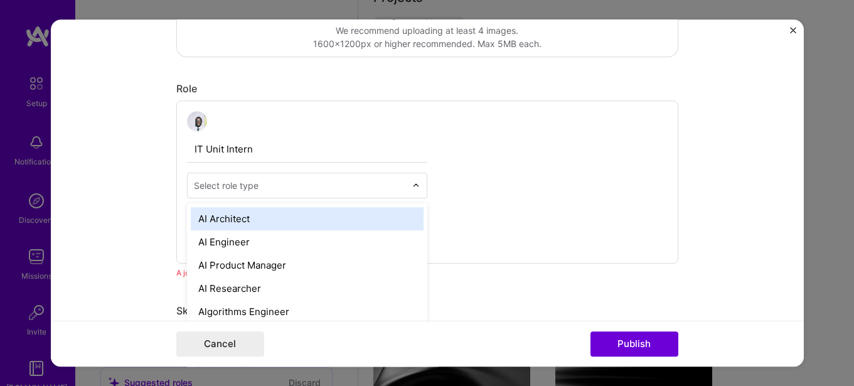
scroll to position [1134, 0]
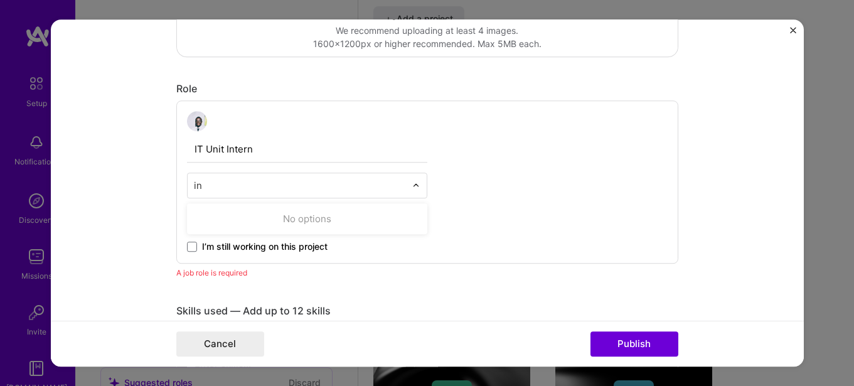
type input "i"
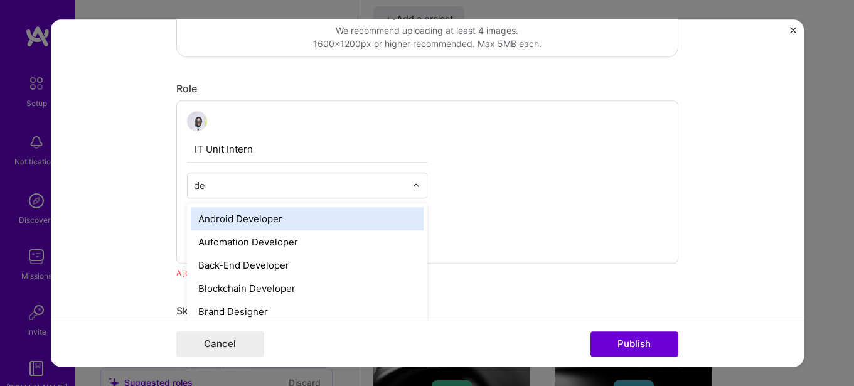
type input "dev"
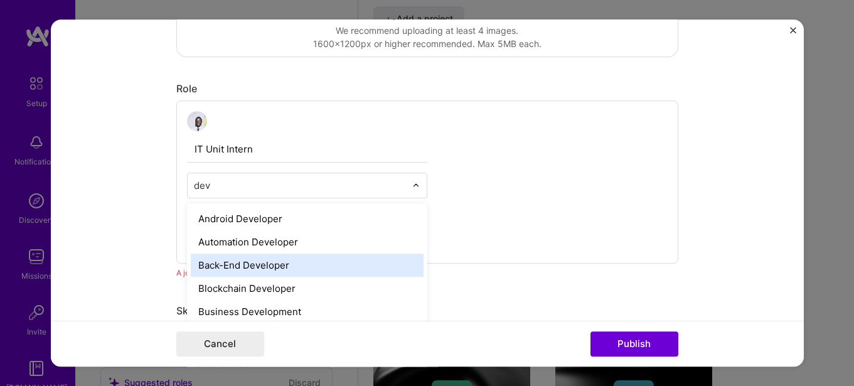
click at [260, 260] on div "Back-End Developer" at bounding box center [307, 265] width 233 height 23
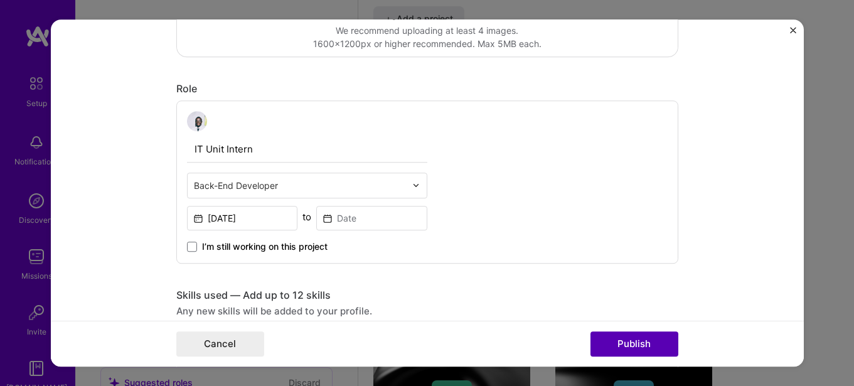
click at [630, 338] on button "Publish" at bounding box center [635, 343] width 88 height 25
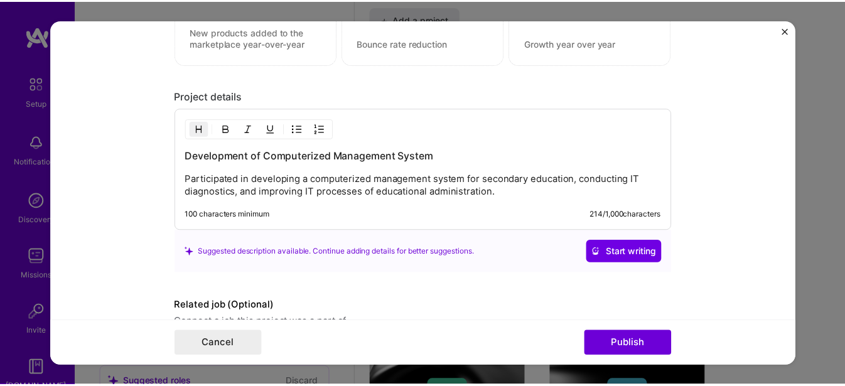
scroll to position [1049, 0]
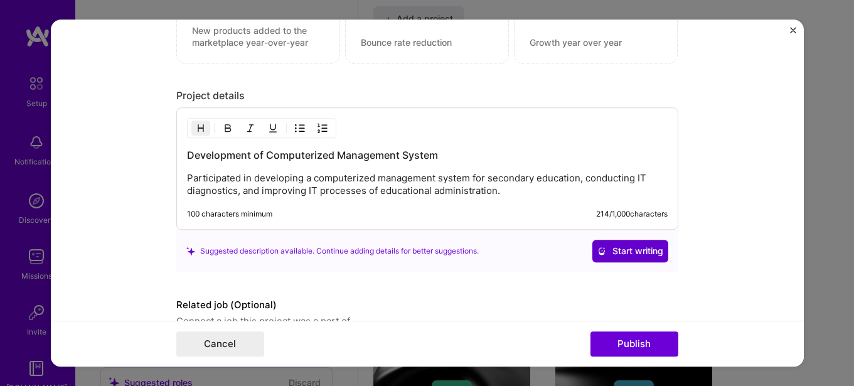
click at [643, 250] on span "Start writing" at bounding box center [630, 251] width 66 height 13
click at [790, 25] on form "Editing suggested project This project is suggested based on your LinkedIn, res…" at bounding box center [427, 193] width 753 height 348
click at [791, 32] on img "Close" at bounding box center [793, 30] width 6 height 6
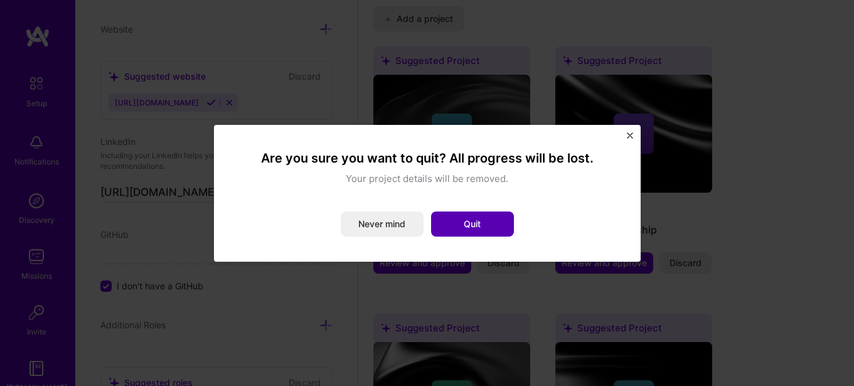
click at [461, 227] on button "Quit" at bounding box center [472, 224] width 83 height 25
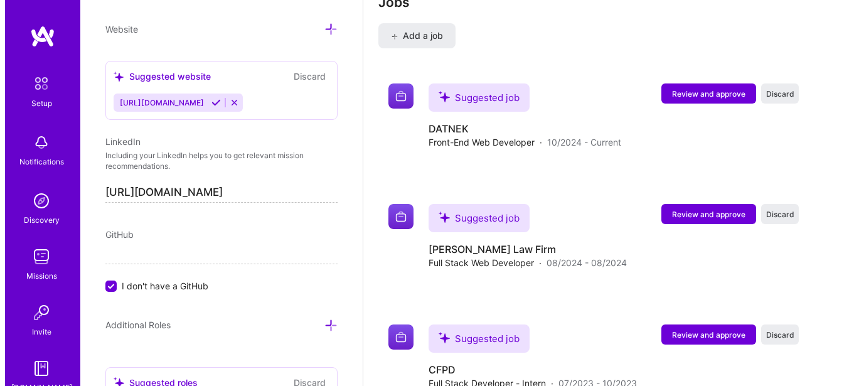
scroll to position [2264, 0]
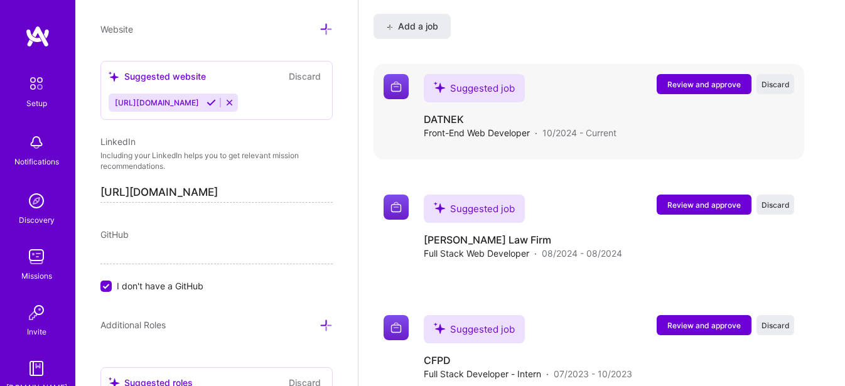
click at [729, 78] on button "Review and approve" at bounding box center [703, 84] width 95 height 20
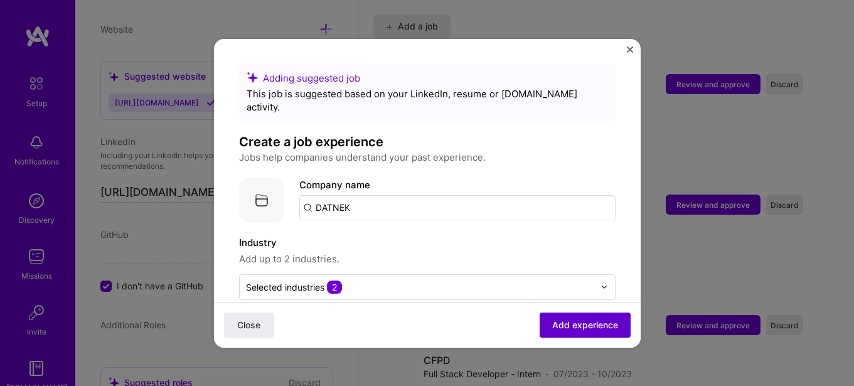
click at [584, 326] on span "Add experience" at bounding box center [585, 324] width 66 height 13
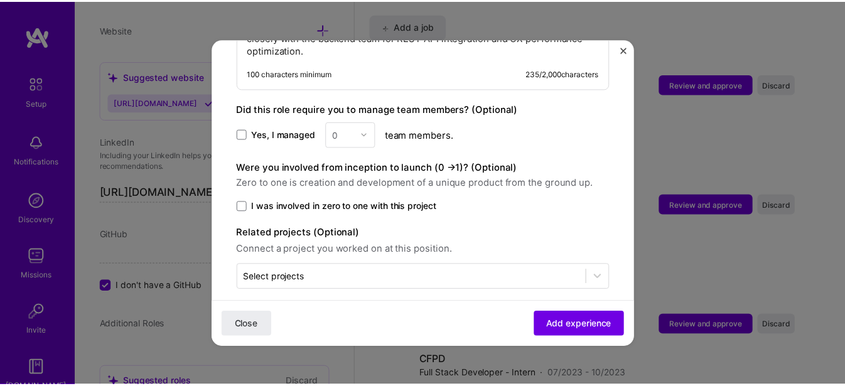
scroll to position [537, 0]
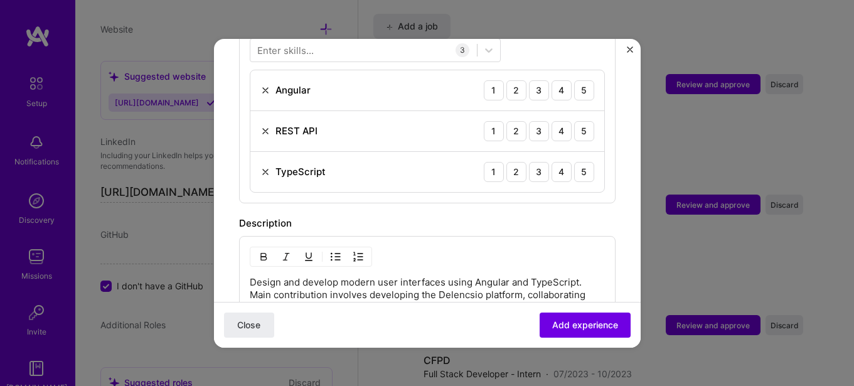
click at [629, 48] on img "Close" at bounding box center [630, 49] width 6 height 6
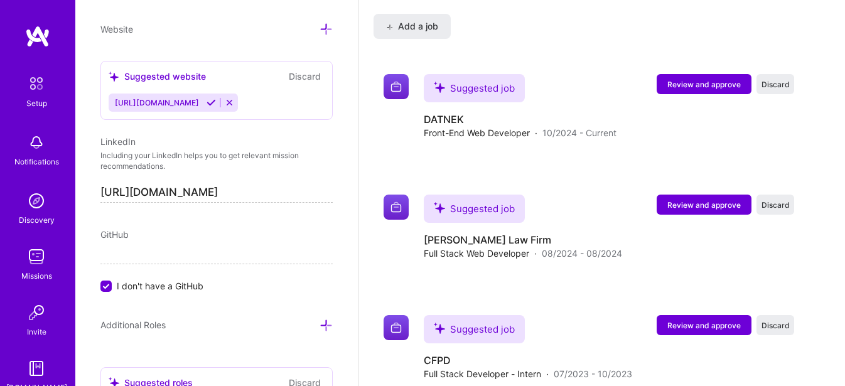
click at [24, 68] on div "Setup Notifications Discovery Missions Invite [DOMAIN_NAME]" at bounding box center [37, 209] width 75 height 369
click at [43, 249] on img at bounding box center [36, 256] width 25 height 25
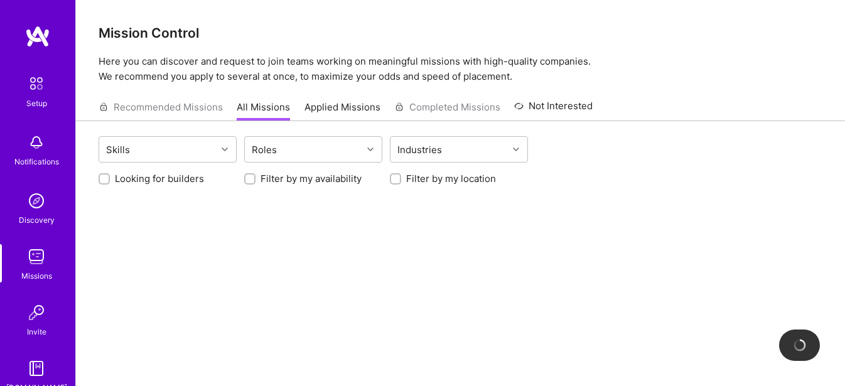
click at [33, 271] on div "Missions" at bounding box center [36, 275] width 31 height 13
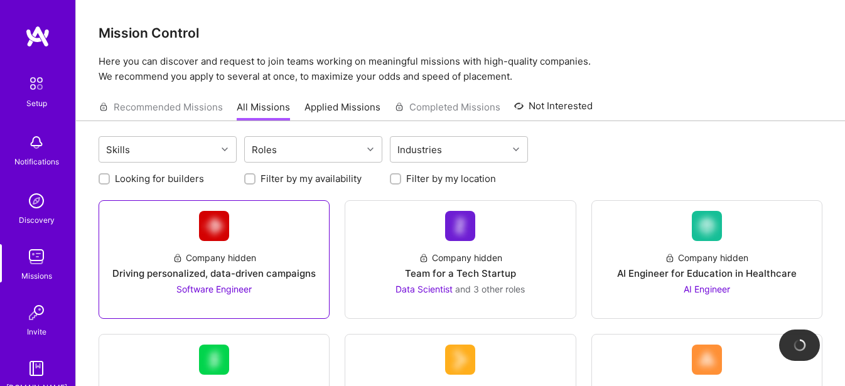
click at [220, 296] on div at bounding box center [214, 301] width 210 height 10
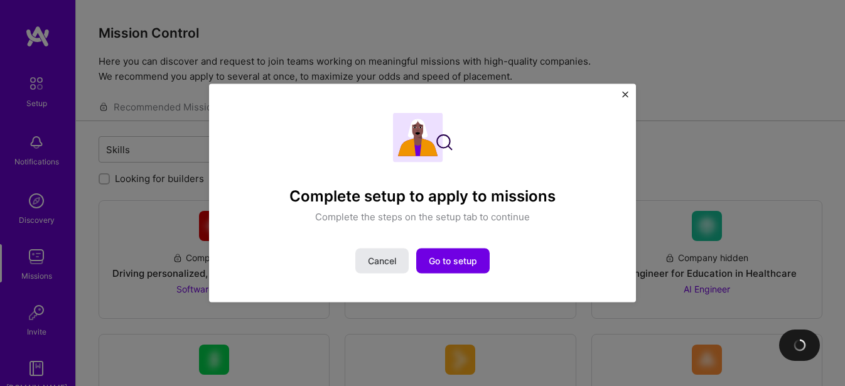
click at [373, 271] on button "Cancel" at bounding box center [381, 261] width 53 height 25
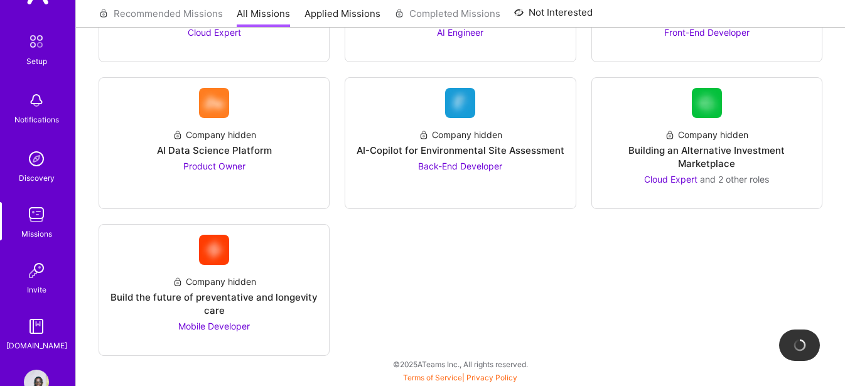
scroll to position [76, 0]
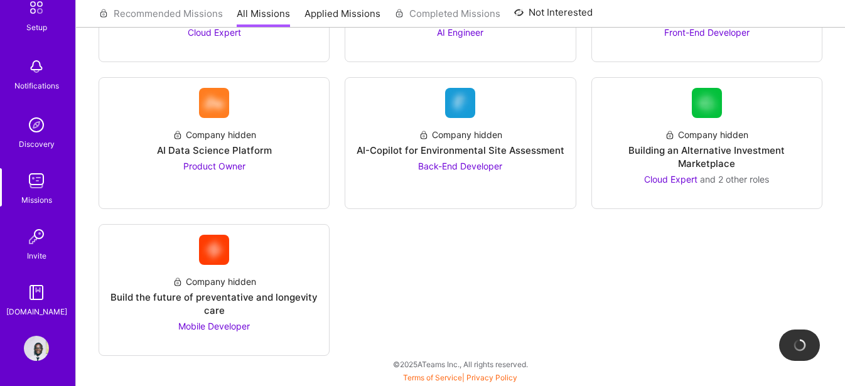
click at [43, 303] on img at bounding box center [36, 292] width 25 height 25
